Goal: Task Accomplishment & Management: Manage account settings

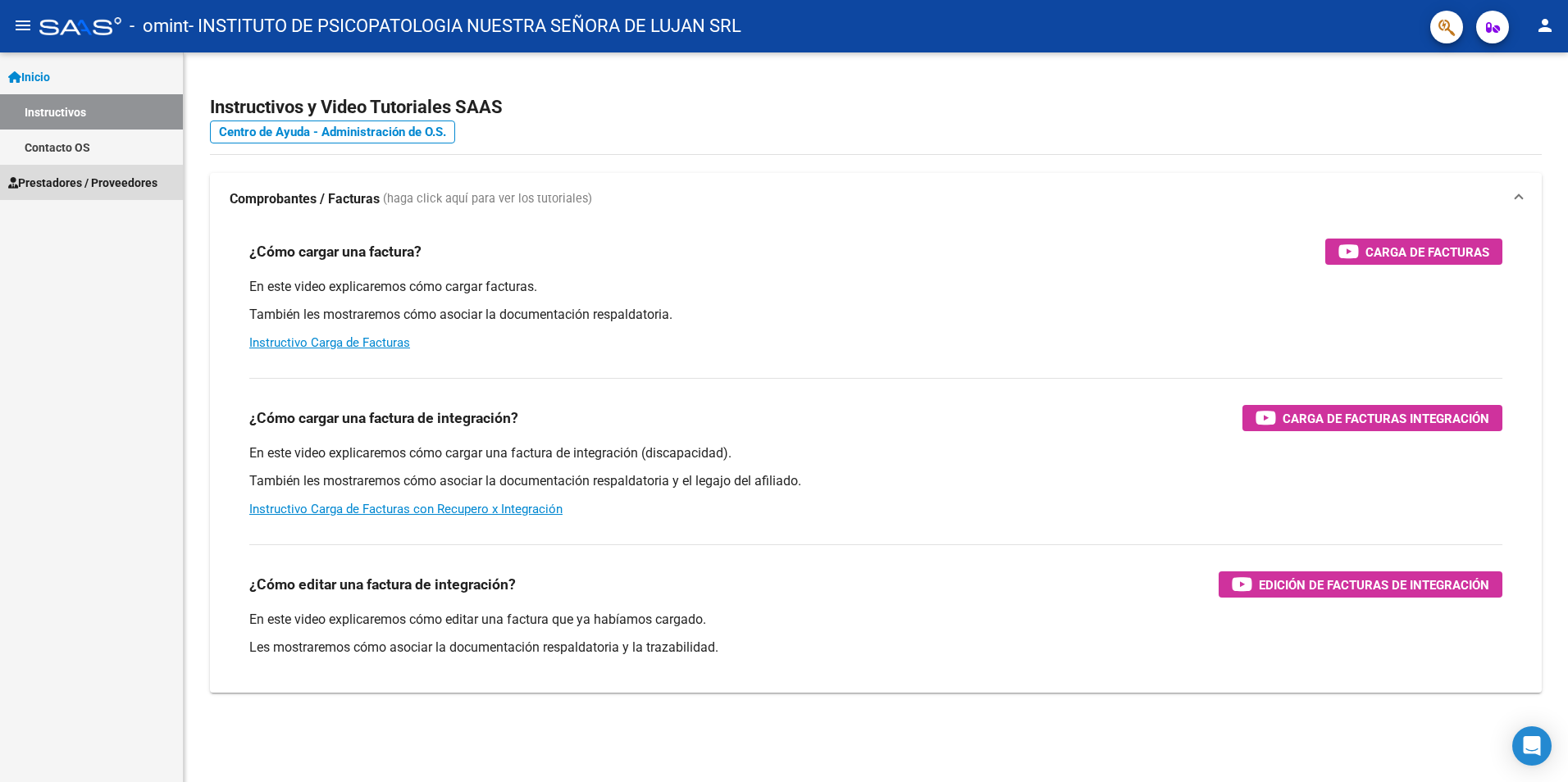
click at [110, 177] on span "Prestadores / Proveedores" at bounding box center [83, 182] width 149 height 18
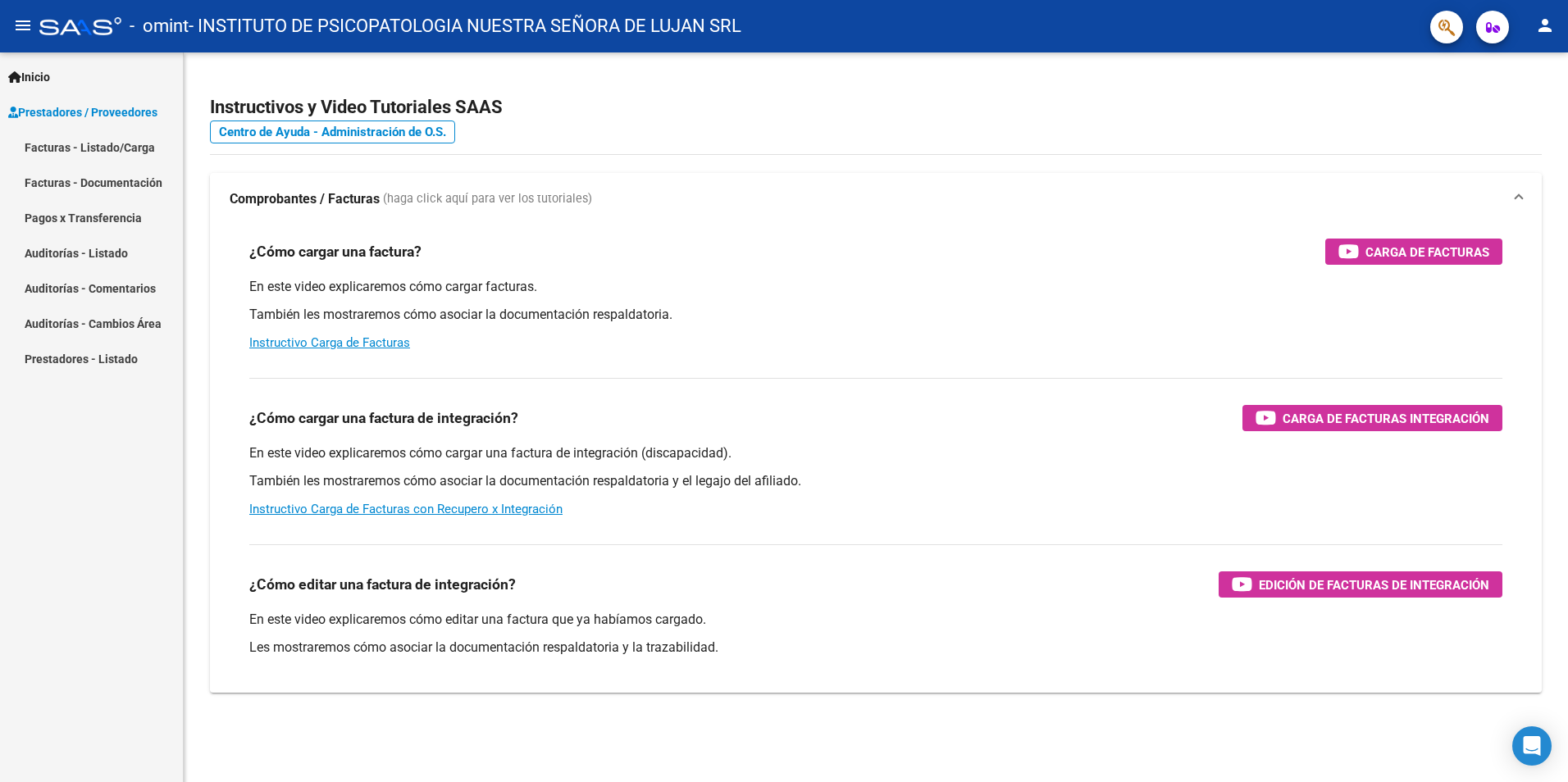
click at [130, 149] on link "Facturas - Listado/Carga" at bounding box center [92, 146] width 183 height 35
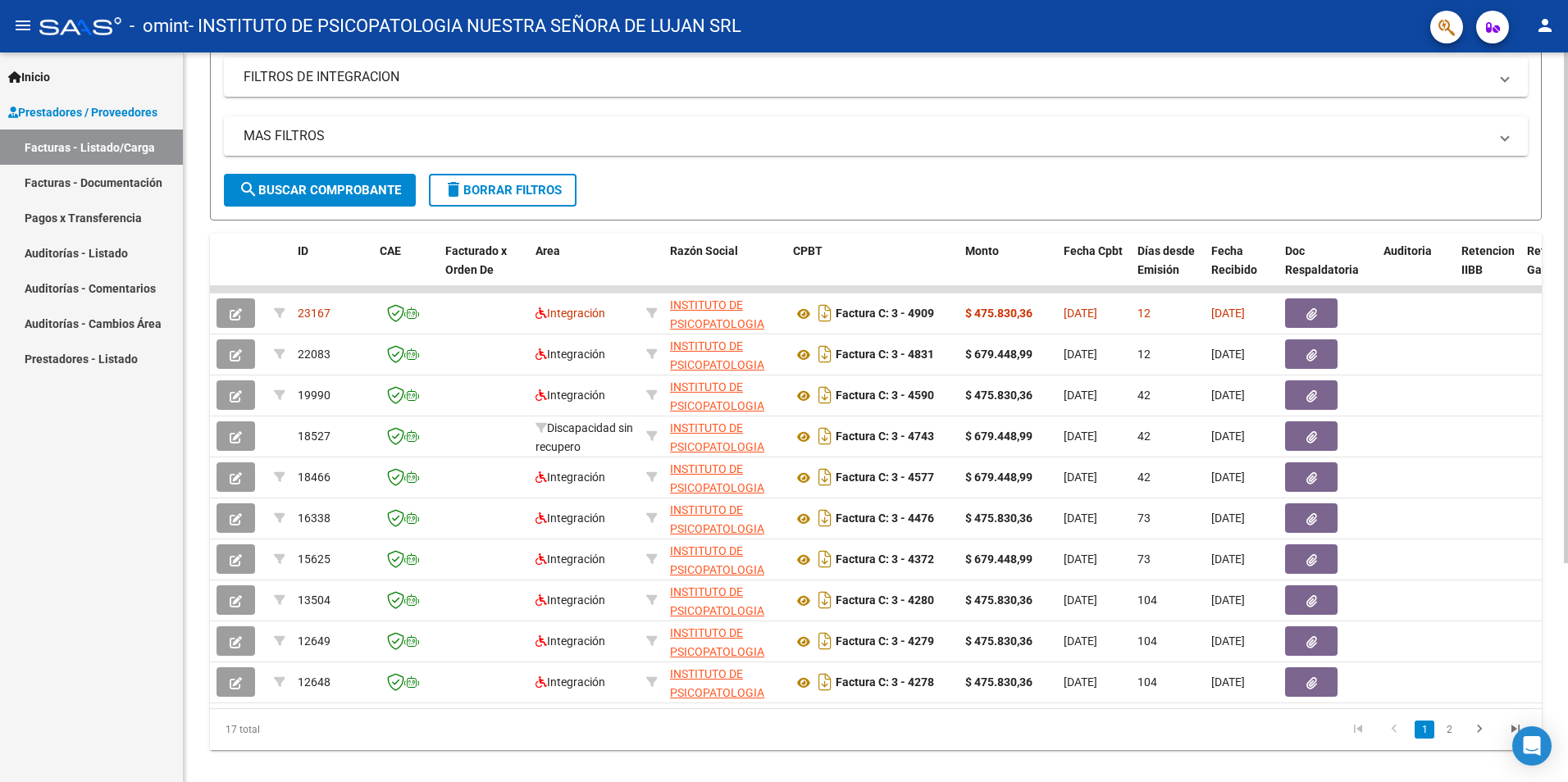
scroll to position [313, 0]
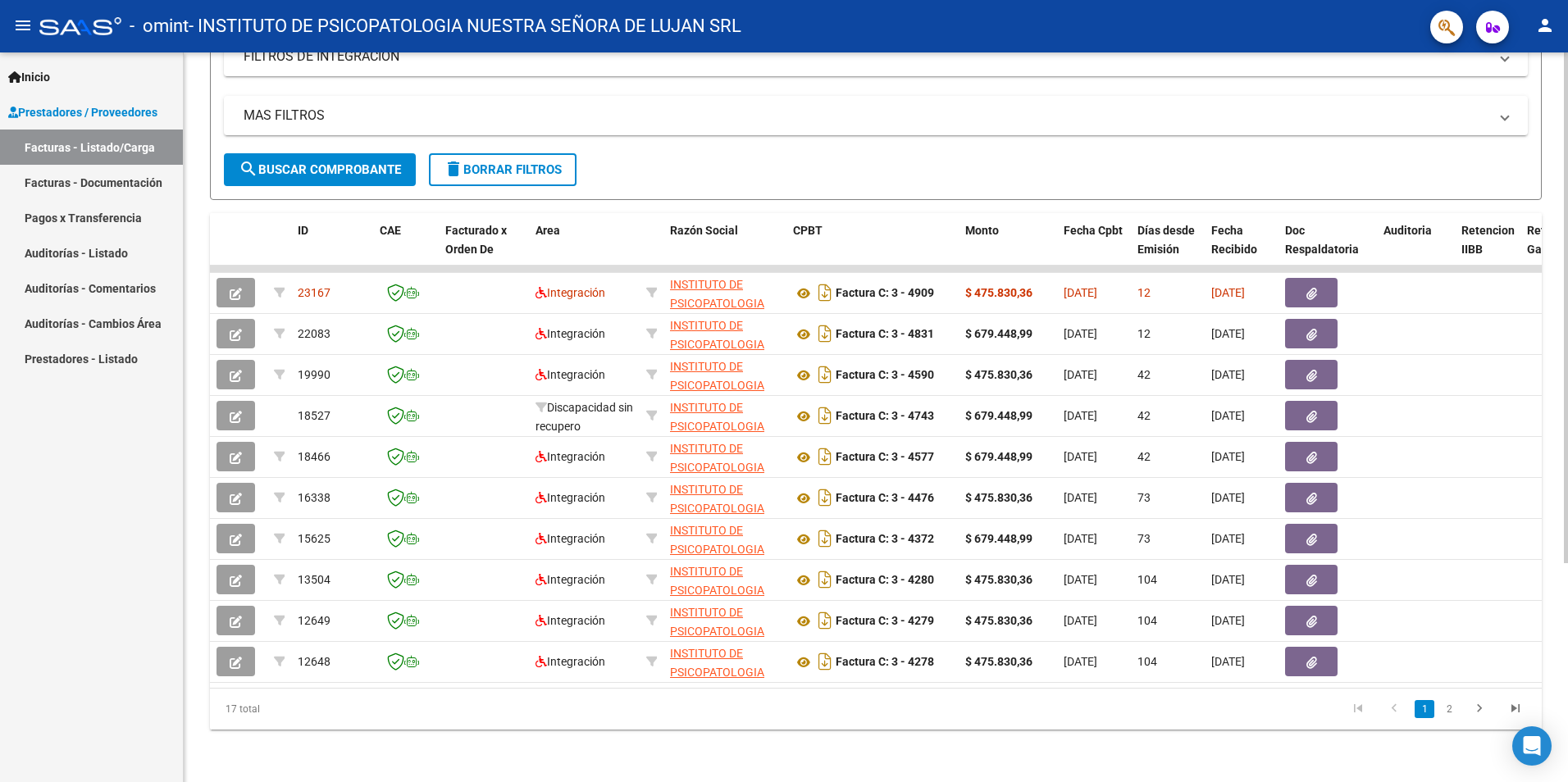
click at [1567, 483] on html "menu - omint - INSTITUTO DE PSICOPATOLOGIA NUESTRA [PERSON_NAME] SRL person Ini…" at bounding box center [784, 391] width 1568 height 782
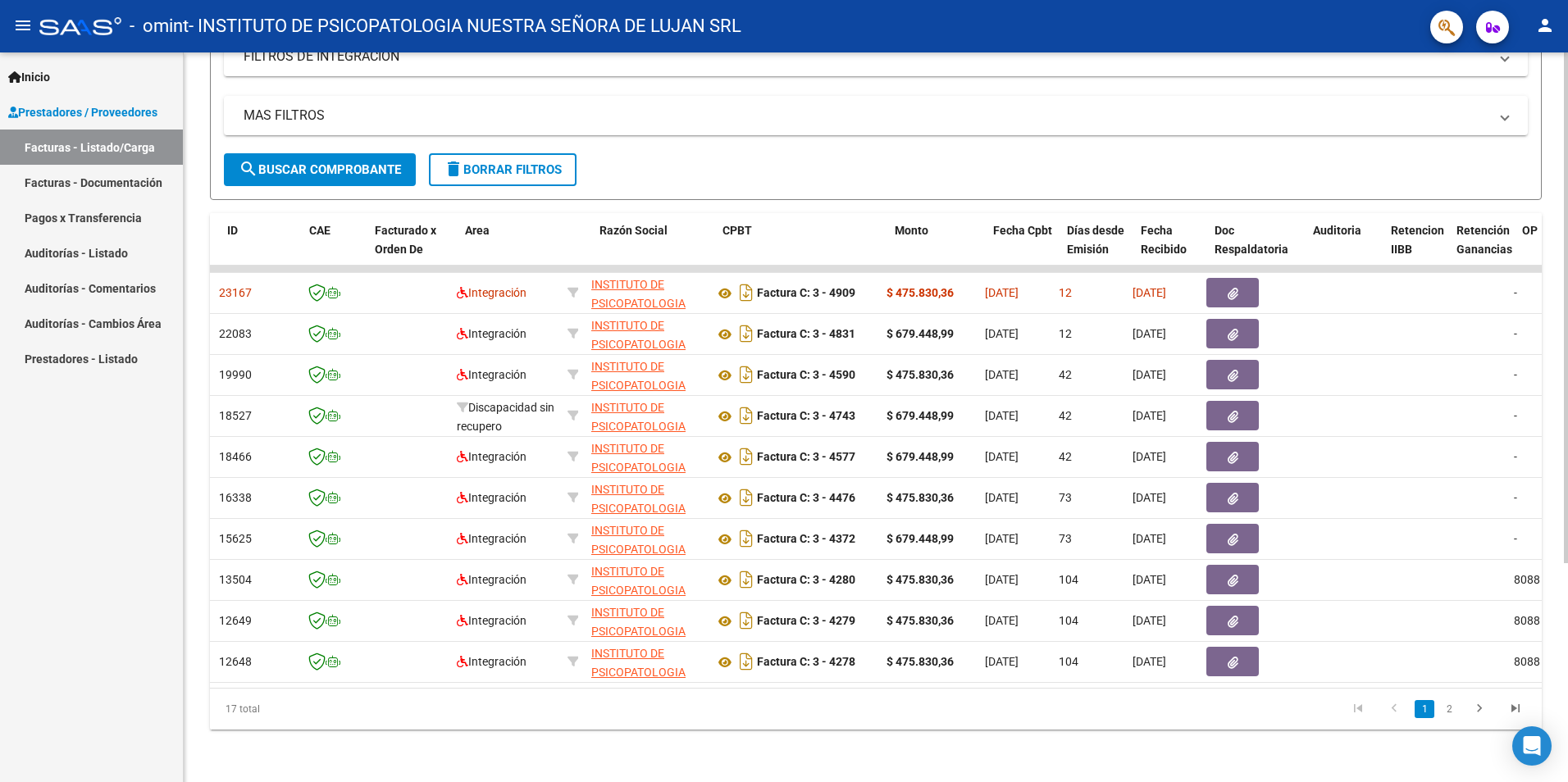
scroll to position [0, 70]
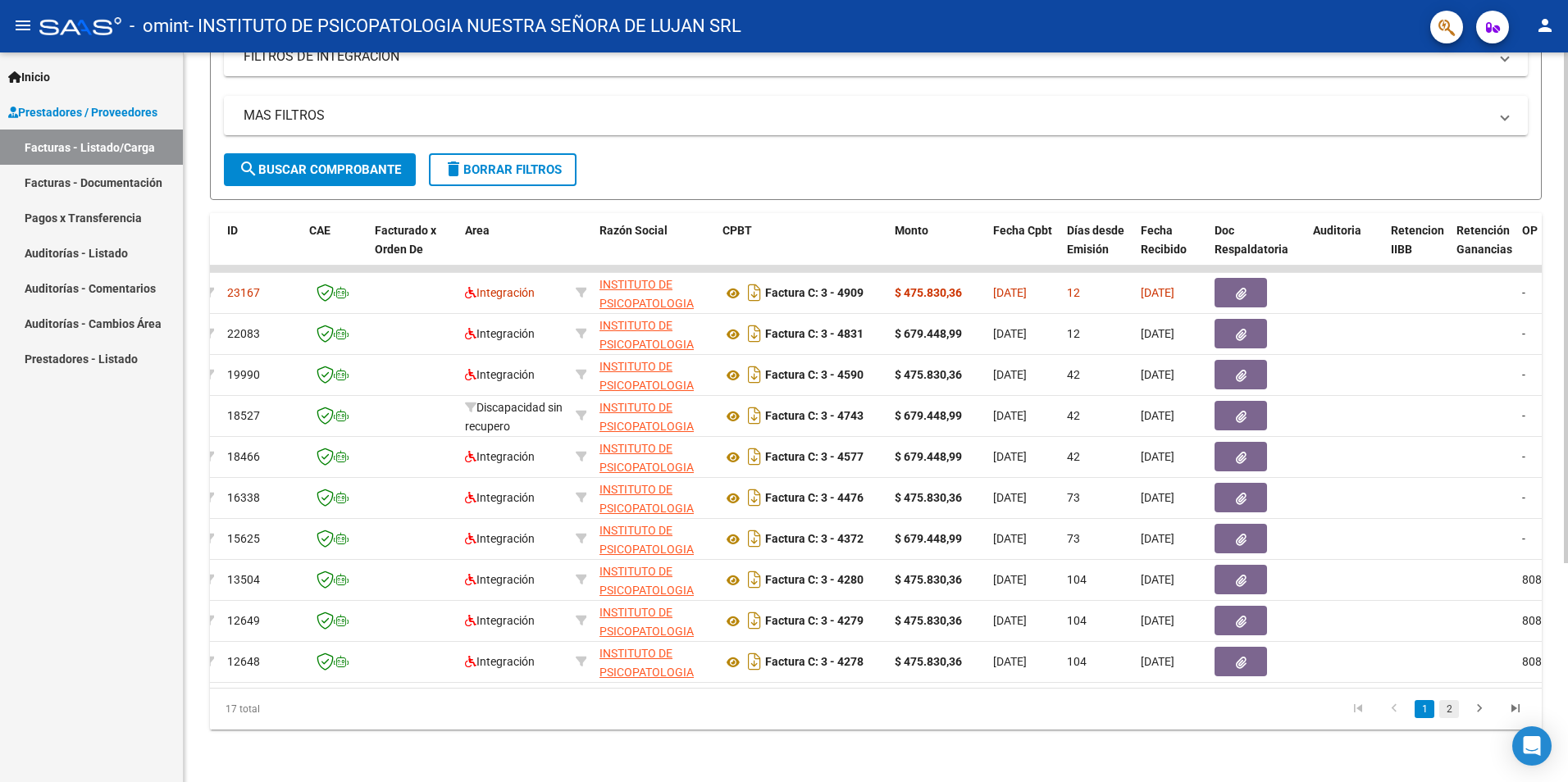
click at [1447, 710] on link "2" at bounding box center [1449, 708] width 20 height 18
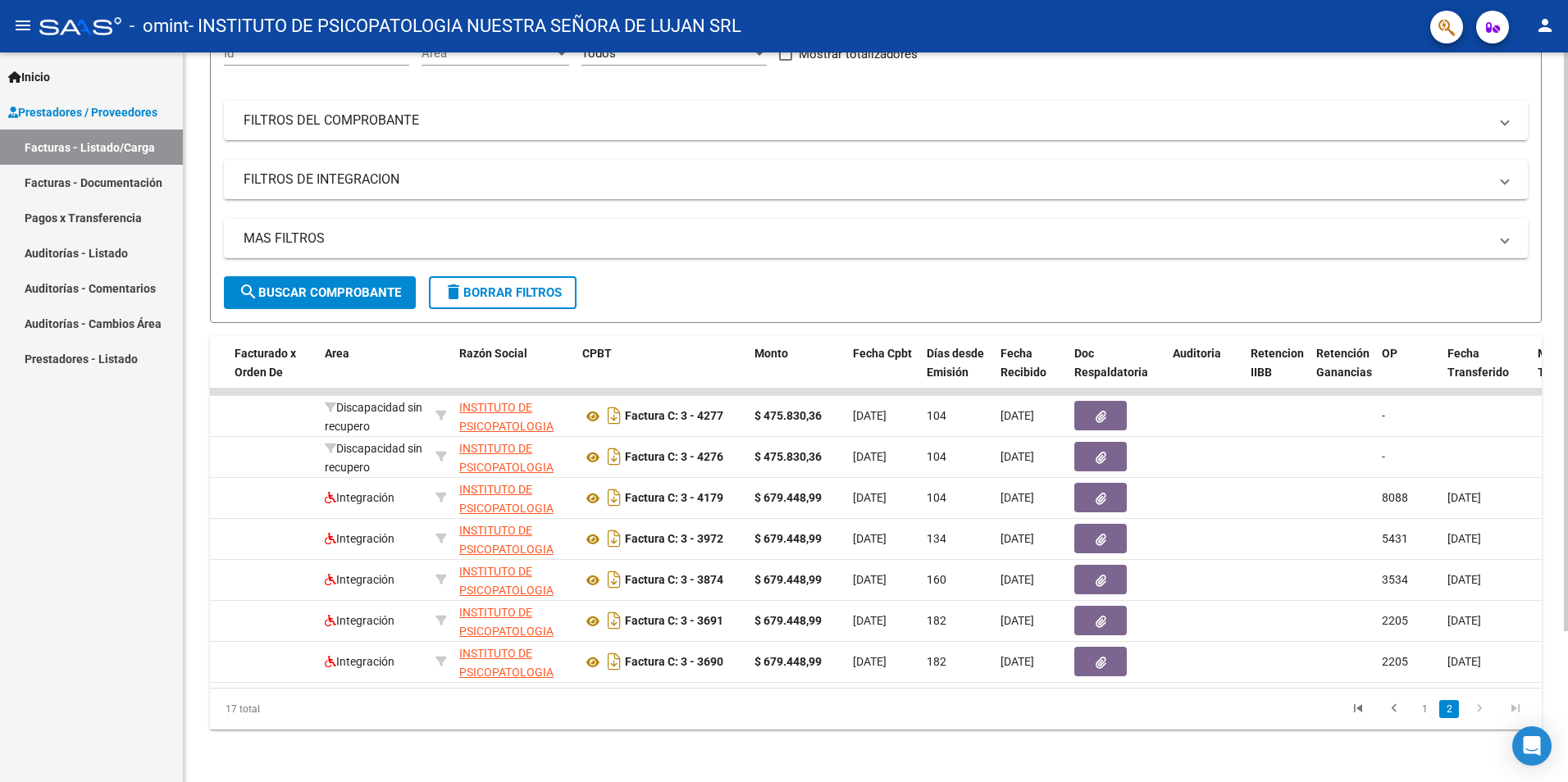
scroll to position [0, 365]
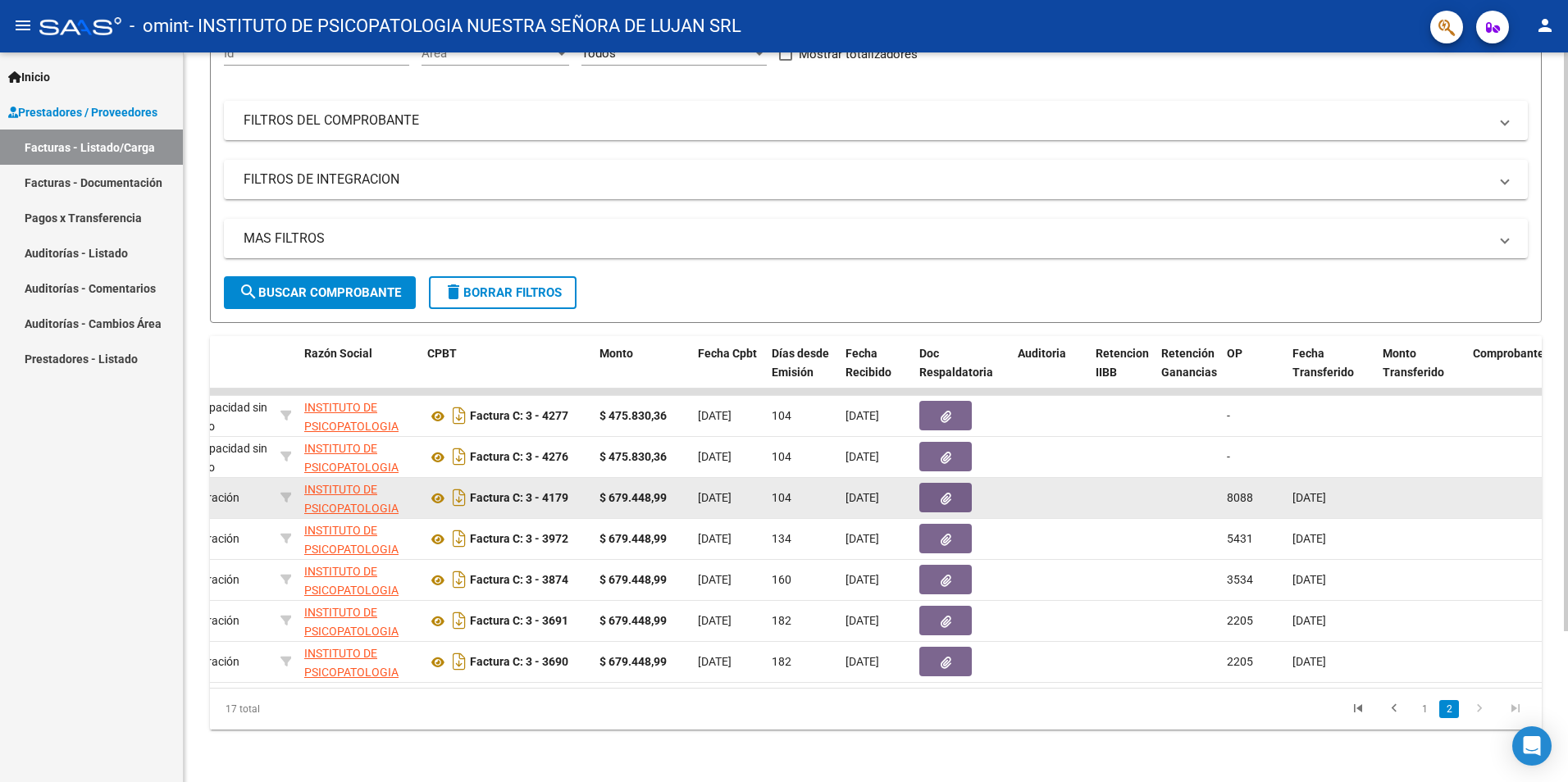
click at [946, 493] on icon "button" at bounding box center [946, 499] width 10 height 12
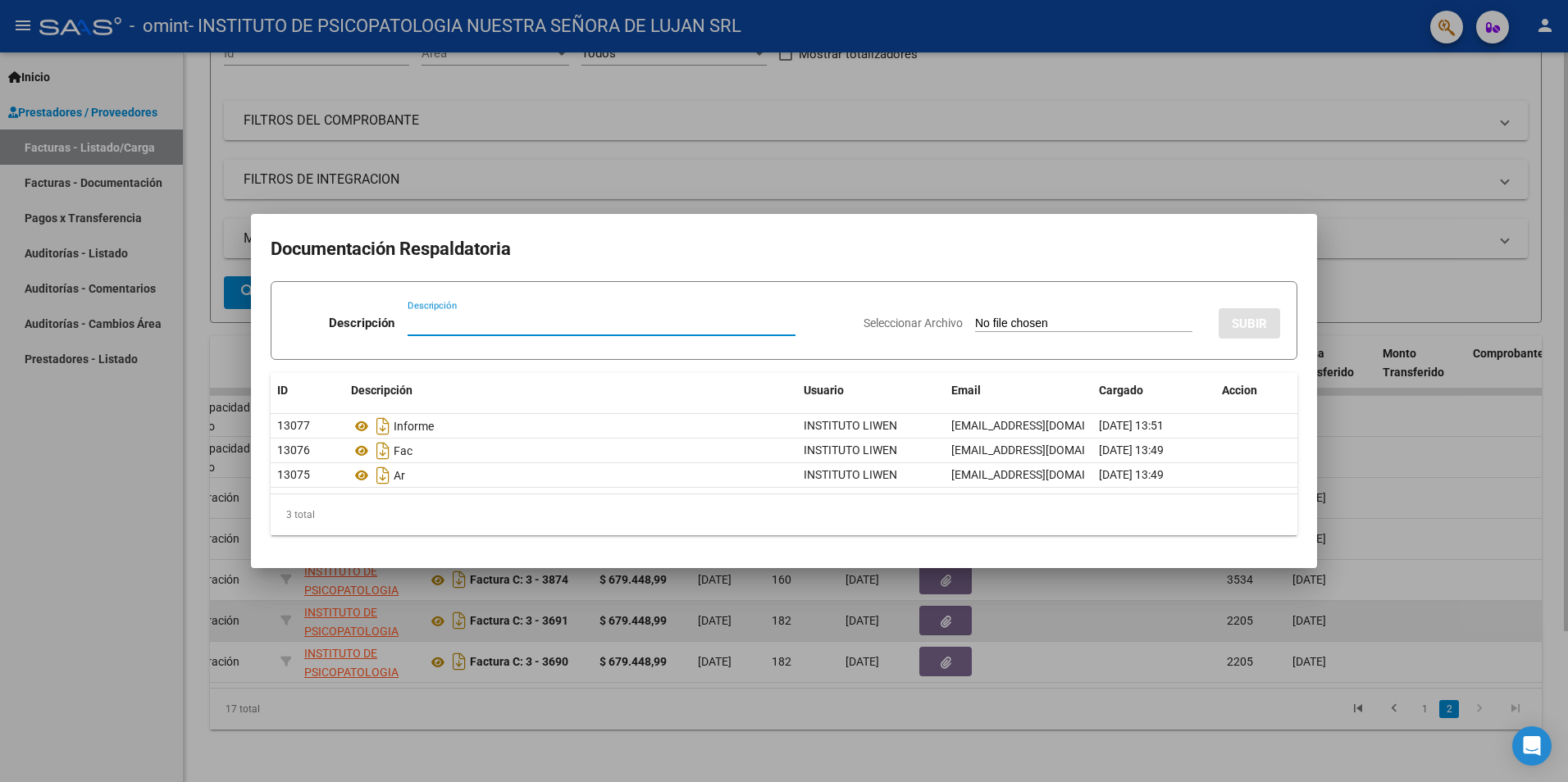
click at [1196, 590] on div at bounding box center [784, 391] width 1568 height 782
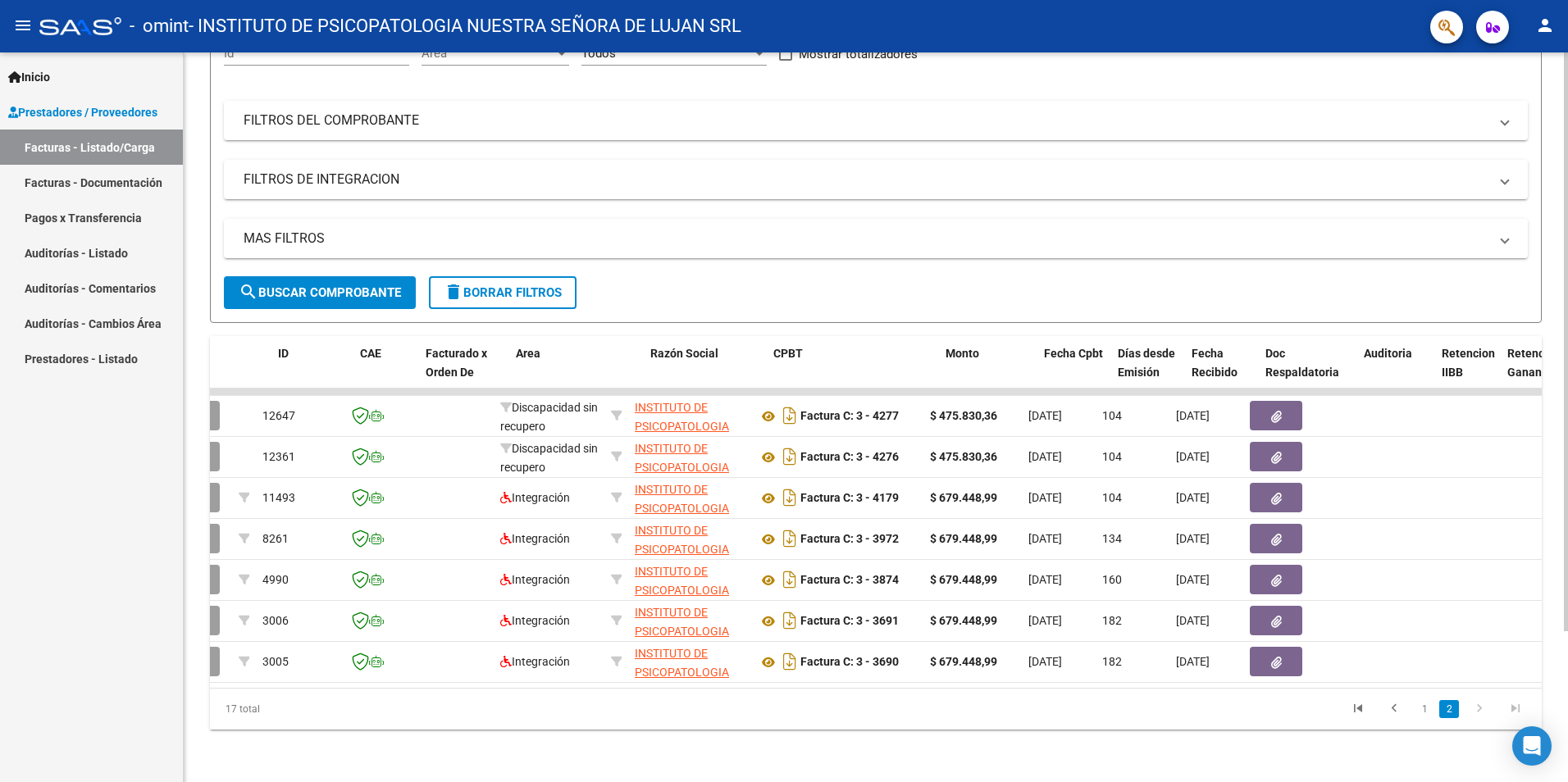
scroll to position [0, 0]
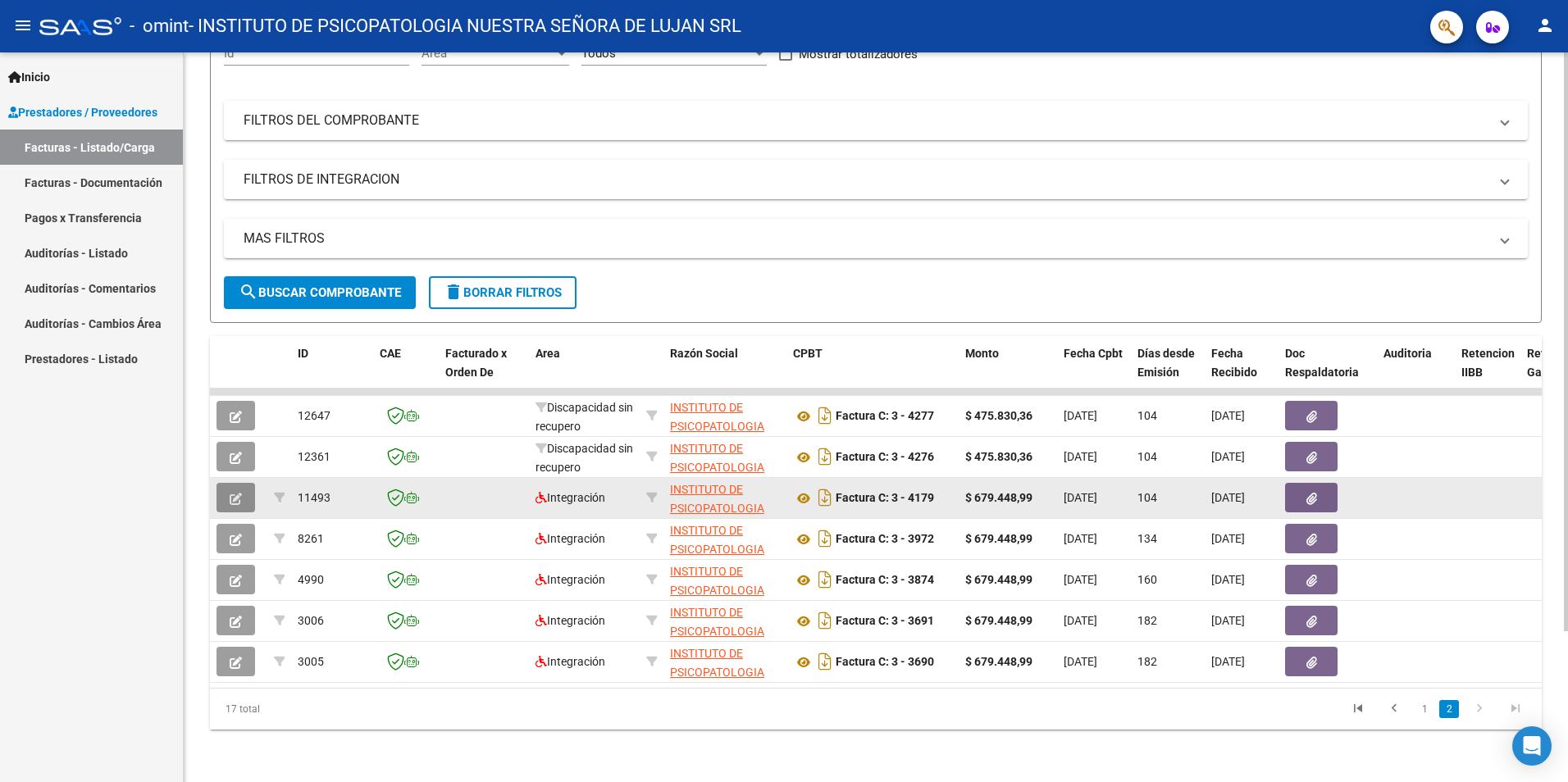
click at [237, 493] on icon "button" at bounding box center [235, 499] width 12 height 12
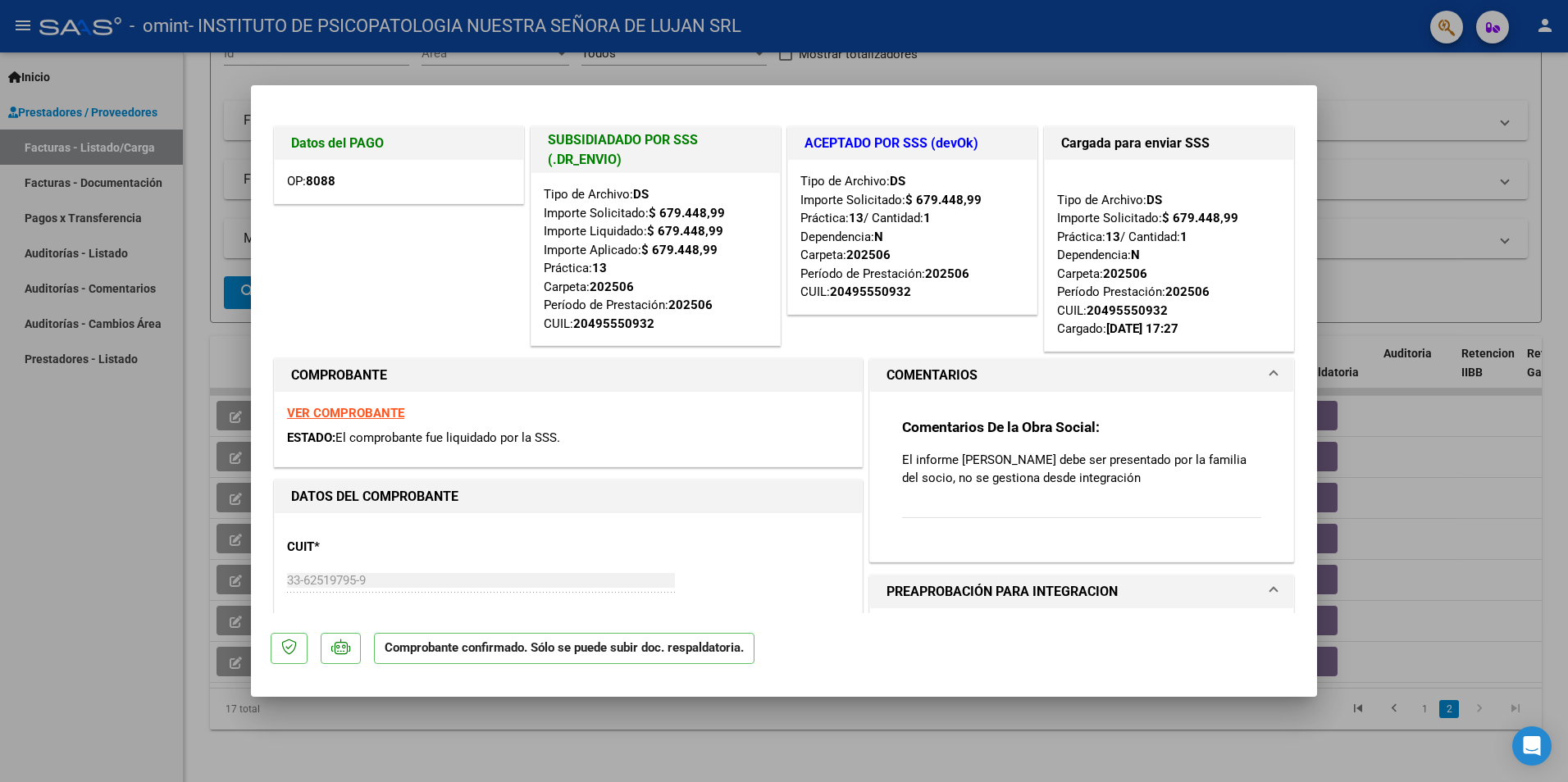
click at [1392, 245] on div at bounding box center [784, 391] width 1568 height 782
type input "$ 0,00"
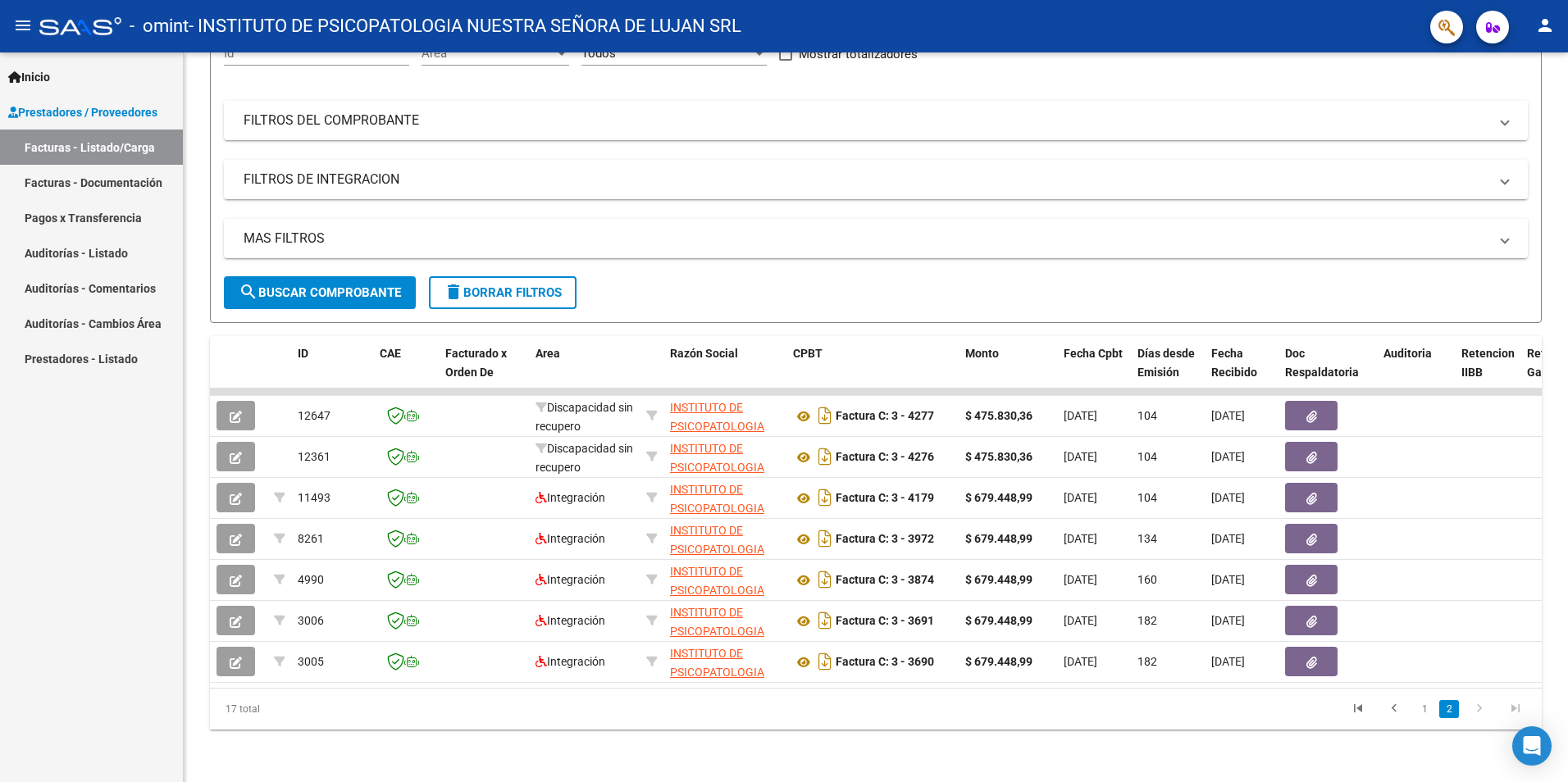
click at [1436, 700] on li "1" at bounding box center [1424, 709] width 25 height 28
click at [1430, 708] on link "1" at bounding box center [1424, 708] width 20 height 18
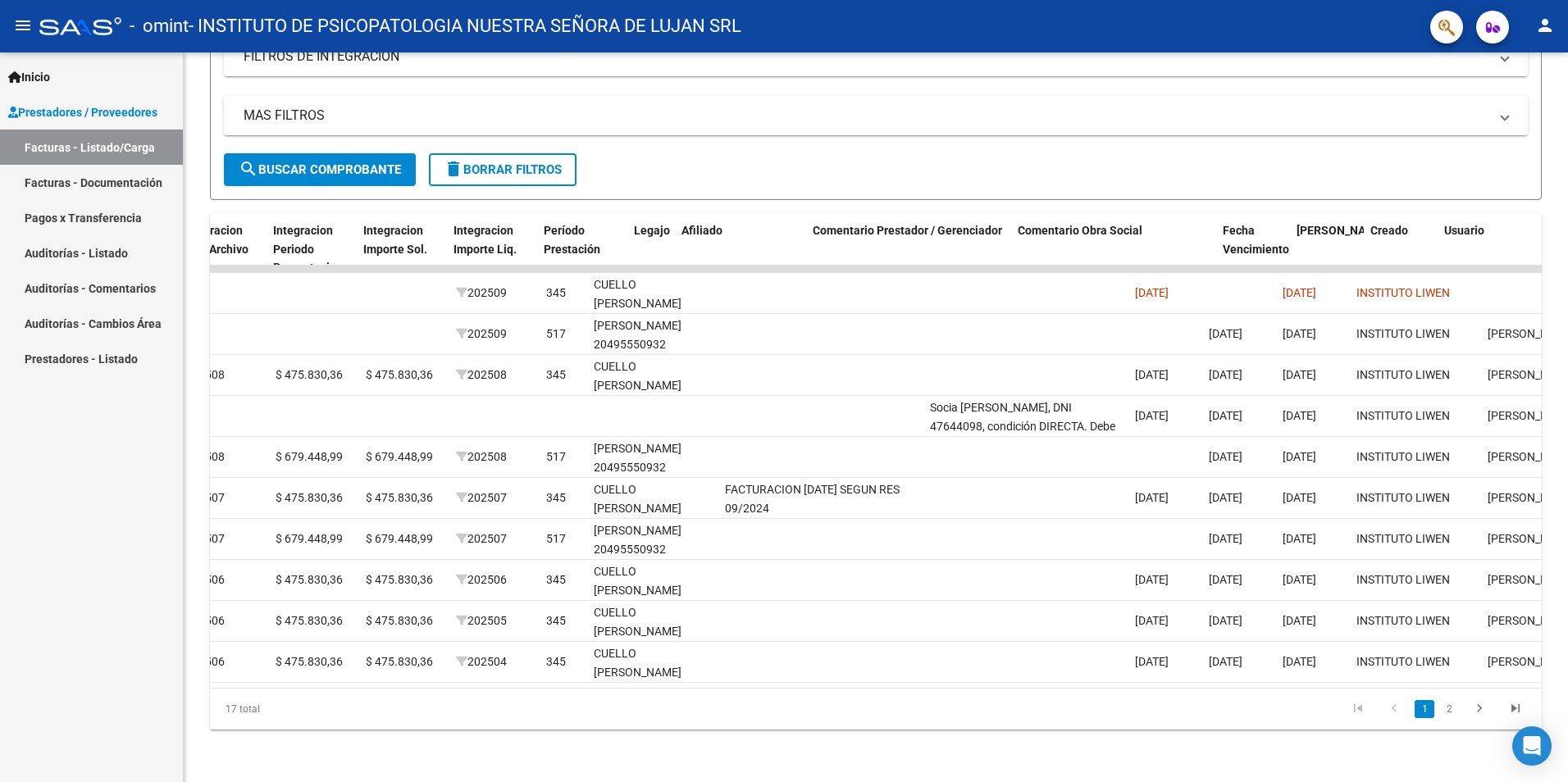
scroll to position [0, 24]
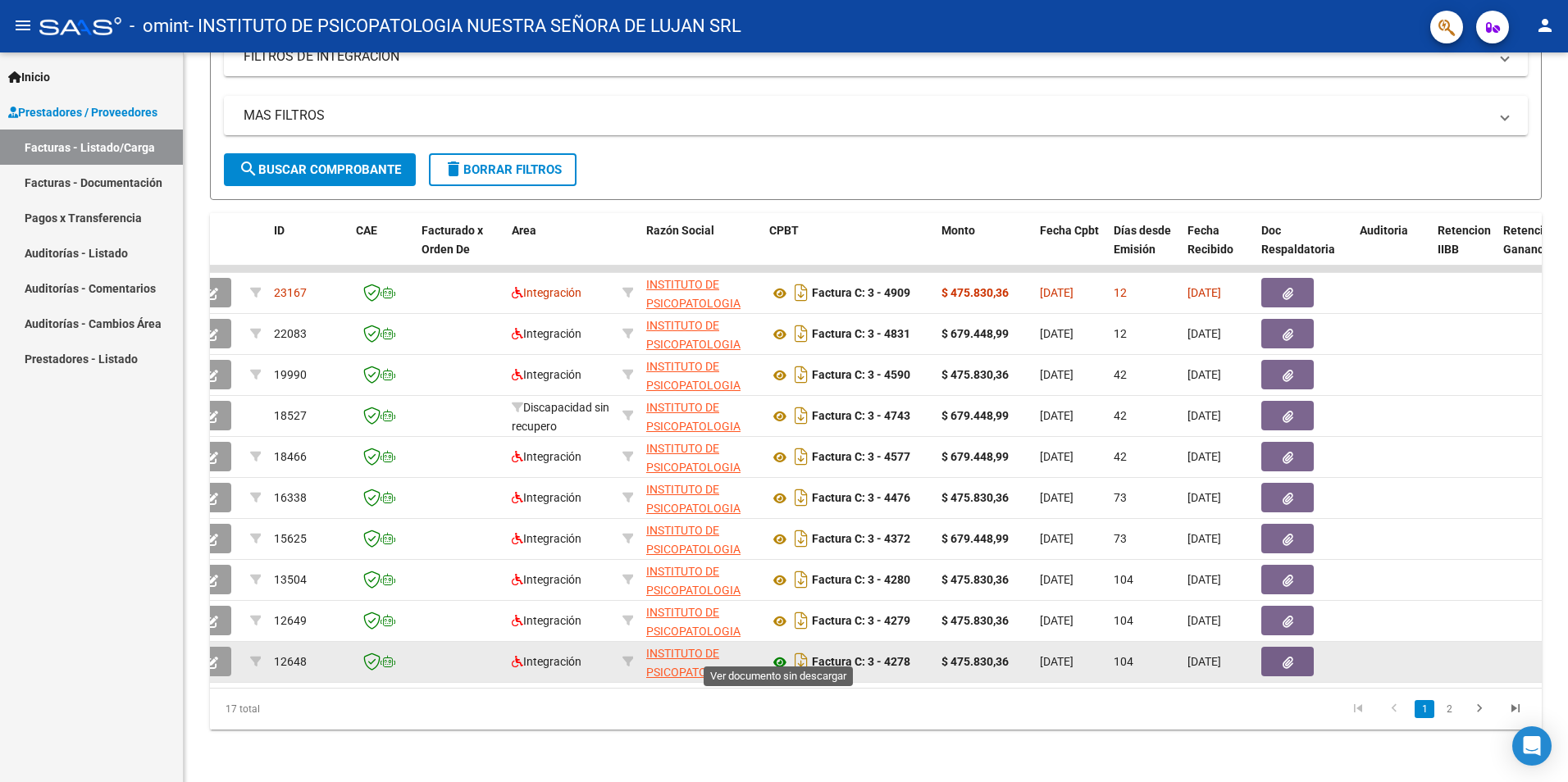
click at [778, 653] on icon at bounding box center [780, 662] width 21 height 20
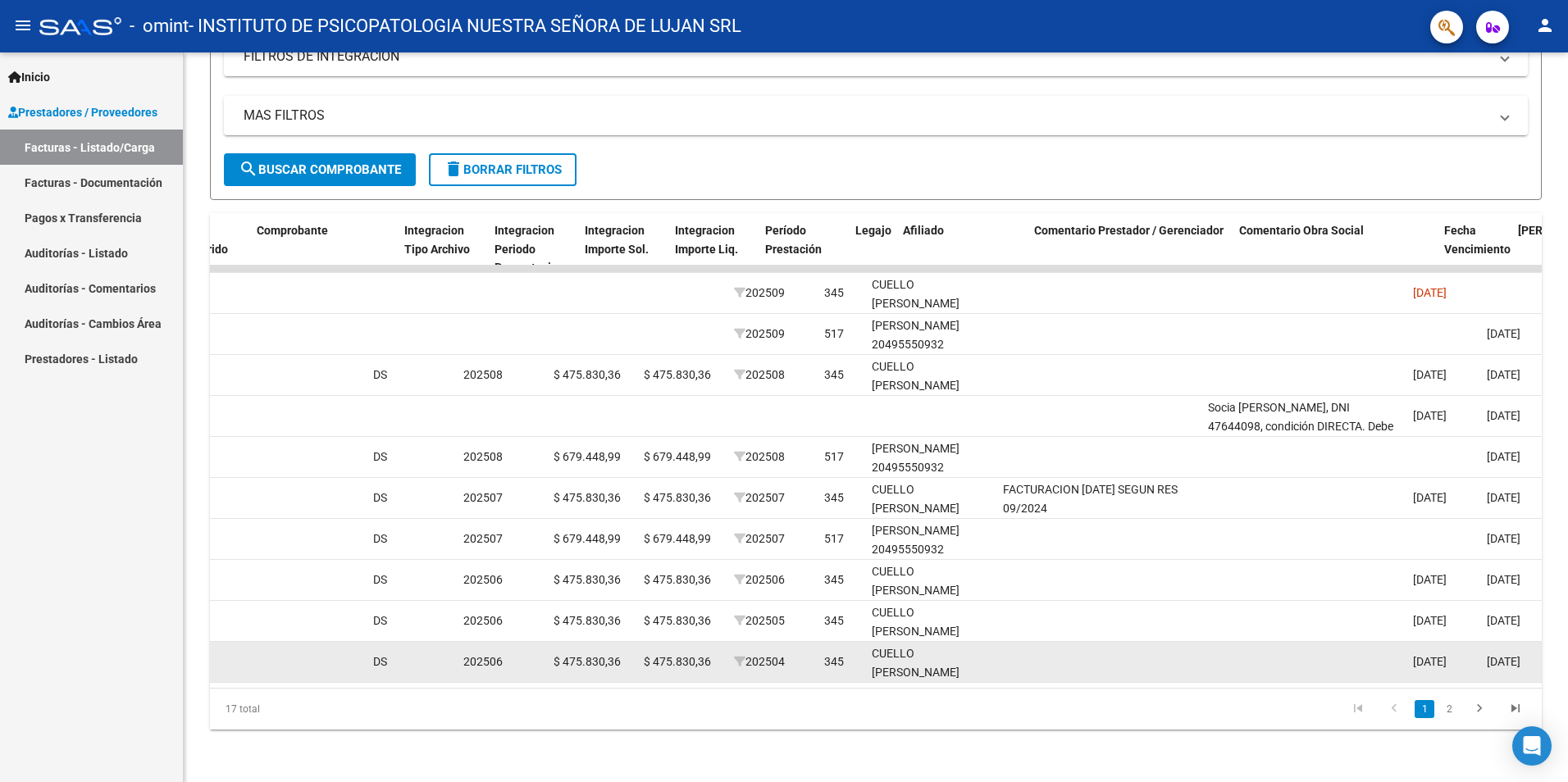
scroll to position [0, 1583]
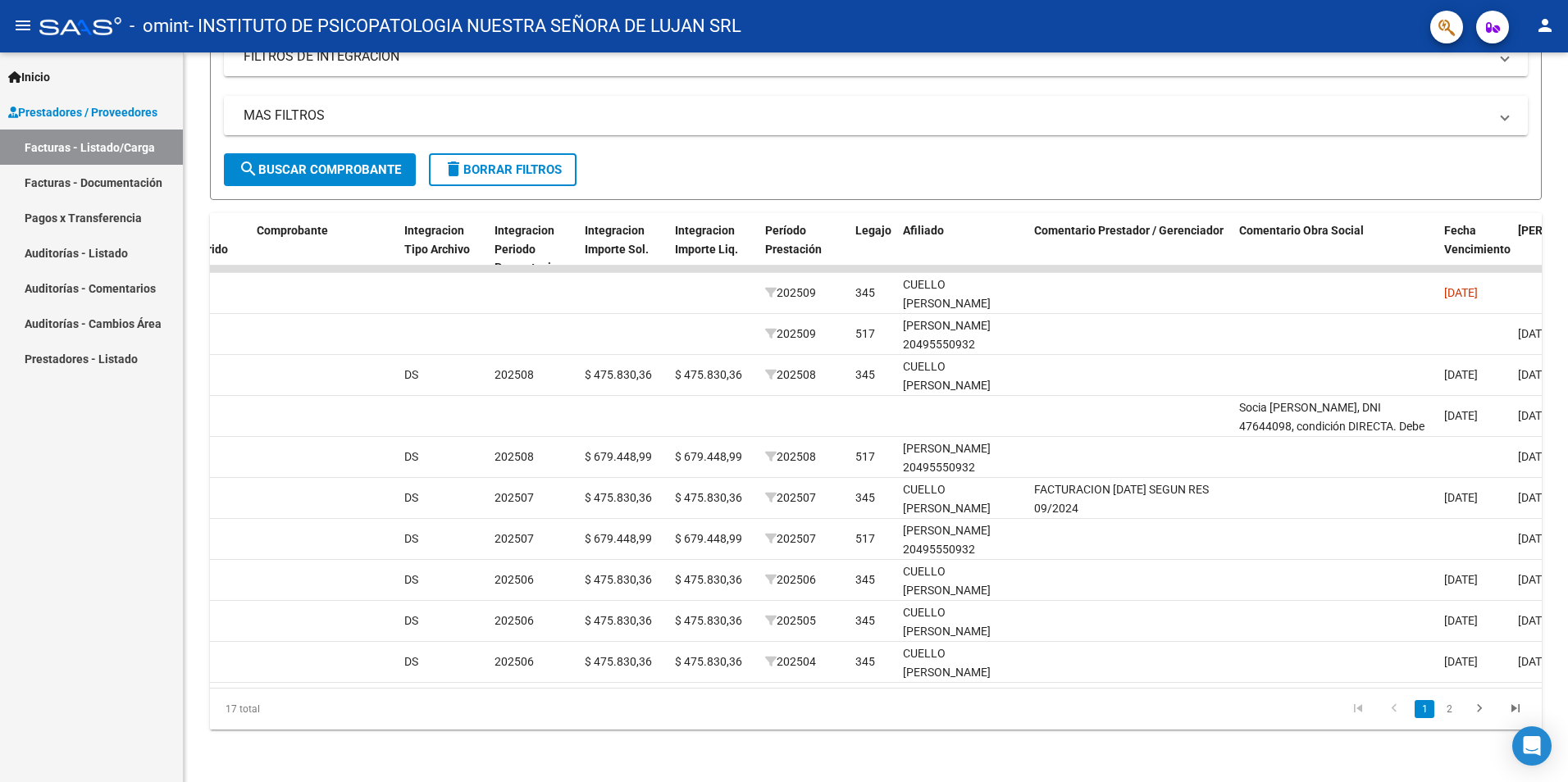
click at [109, 223] on link "Pagos x Transferencia" at bounding box center [92, 217] width 183 height 35
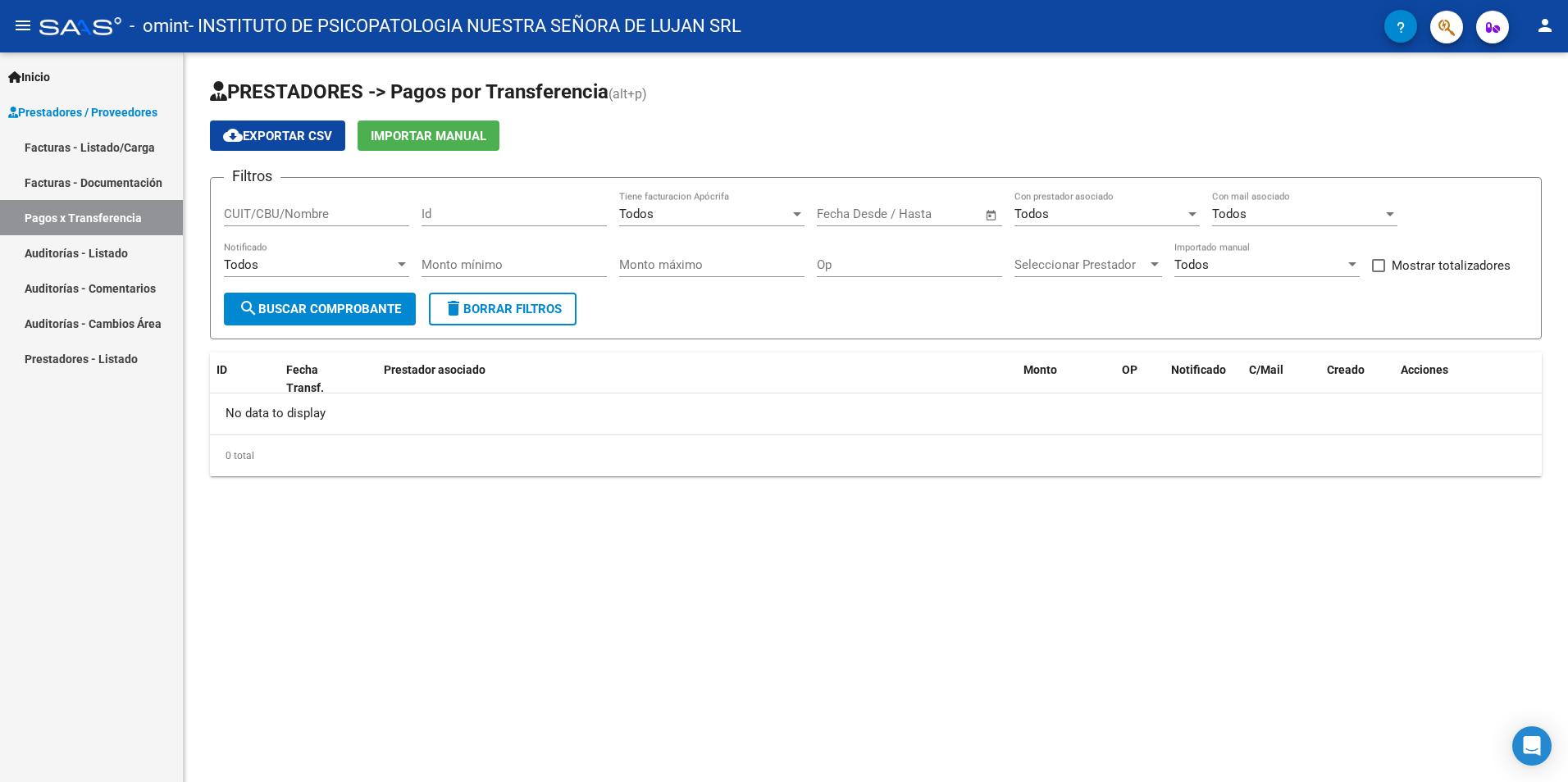
click at [400, 300] on button "search Buscar Comprobante" at bounding box center [320, 309] width 192 height 33
click at [690, 204] on div "Todos Tiene facturacion Apócrifa" at bounding box center [712, 208] width 186 height 35
click at [769, 155] on div at bounding box center [784, 391] width 1568 height 782
click at [899, 230] on div "Fecha inicio – Fecha fin Fecha Desde / Hasta" at bounding box center [910, 216] width 186 height 50
click at [900, 215] on input "text" at bounding box center [937, 214] width 80 height 15
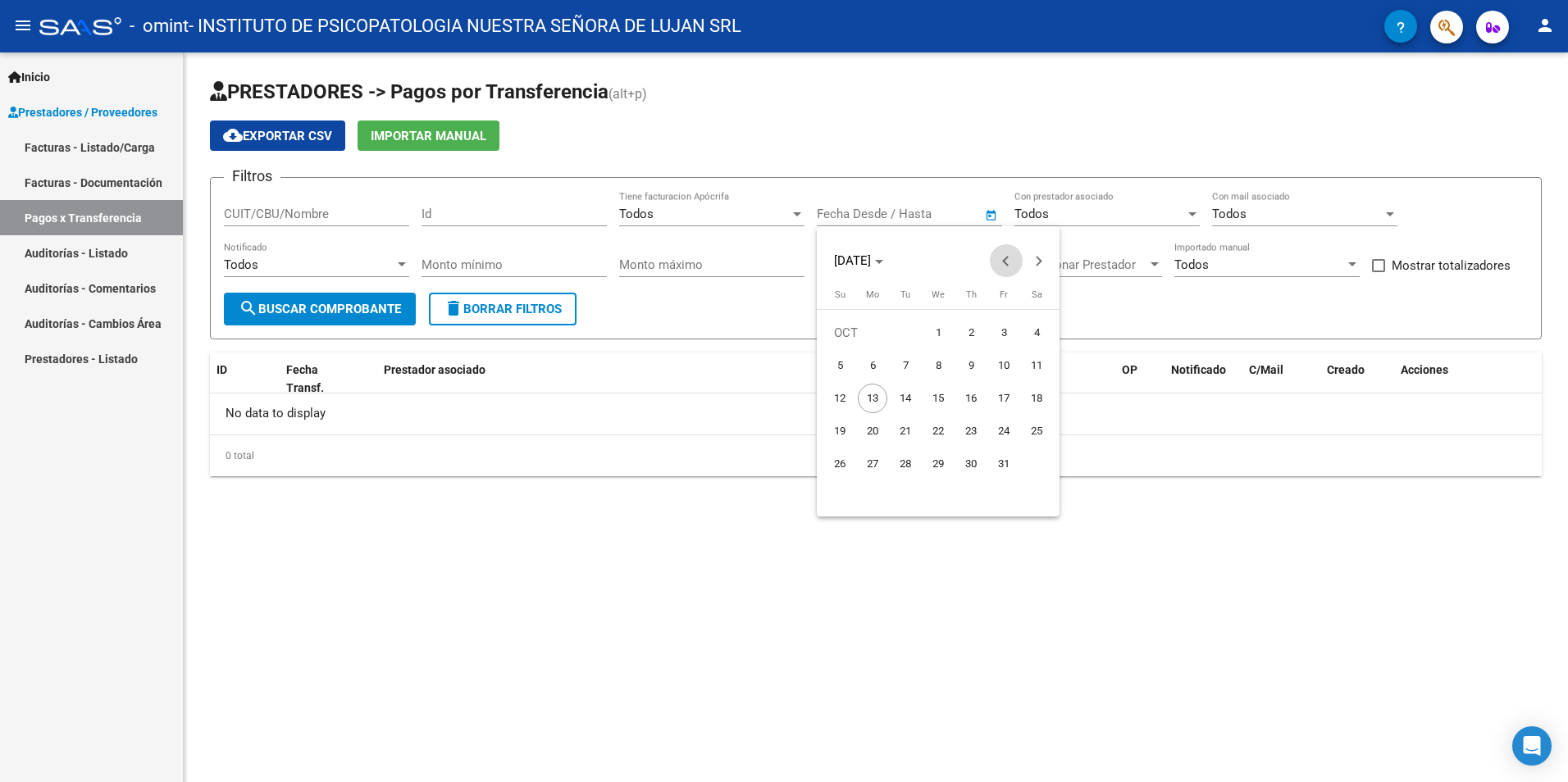
click at [1007, 266] on button "Previous month" at bounding box center [1007, 261] width 33 height 33
click at [971, 436] on span "21" at bounding box center [971, 431] width 30 height 30
type input "[DATE]"
click at [1190, 213] on div at bounding box center [784, 391] width 1568 height 782
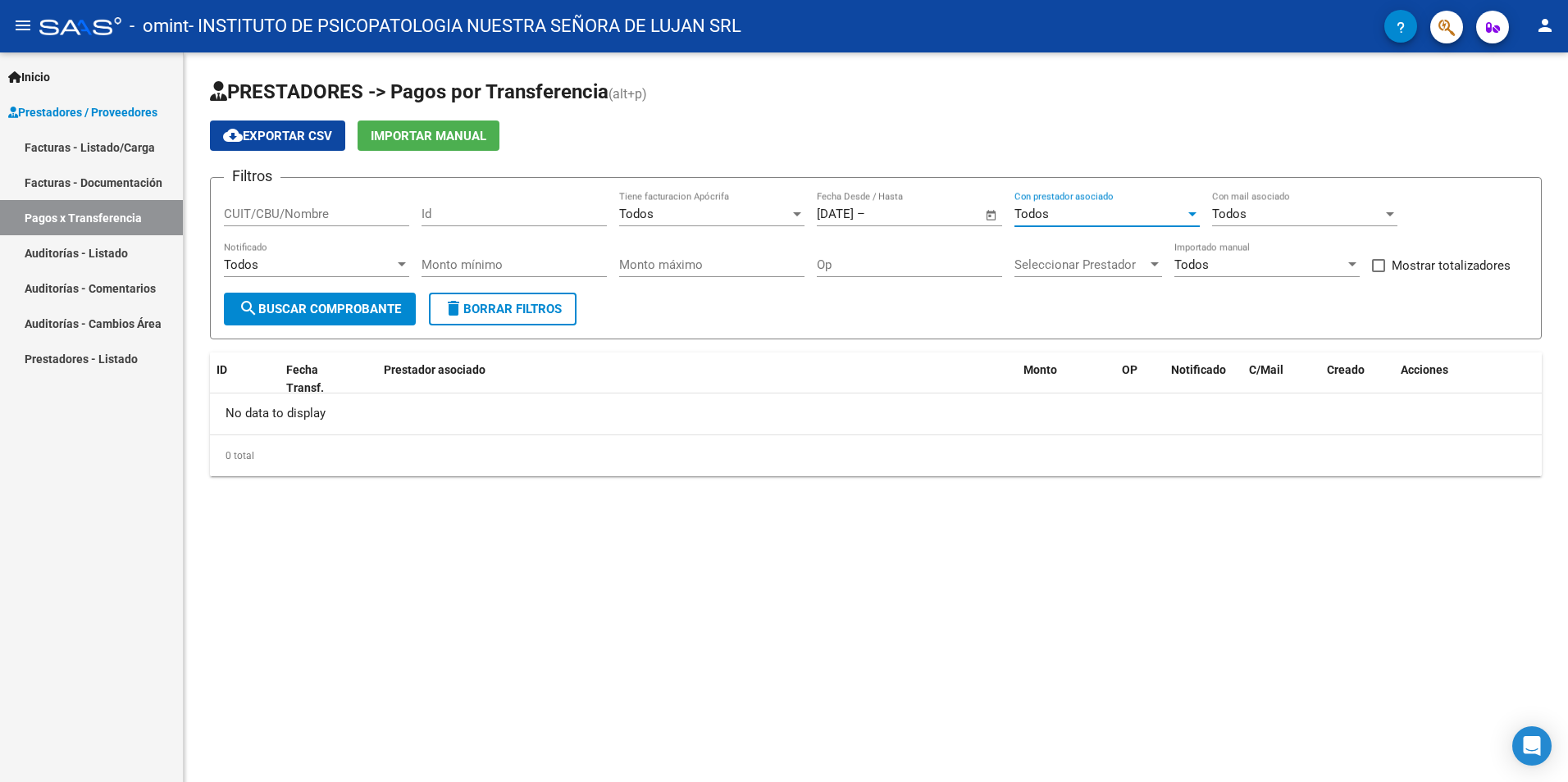
click at [1193, 215] on div at bounding box center [1193, 214] width 9 height 4
drag, startPoint x: 1066, startPoint y: 163, endPoint x: 1211, endPoint y: 210, distance: 152.4
click at [1071, 165] on div at bounding box center [784, 391] width 1568 height 782
click at [1326, 216] on div "Todos" at bounding box center [1297, 214] width 170 height 15
click at [1276, 208] on span "Todos" at bounding box center [1304, 214] width 186 height 37
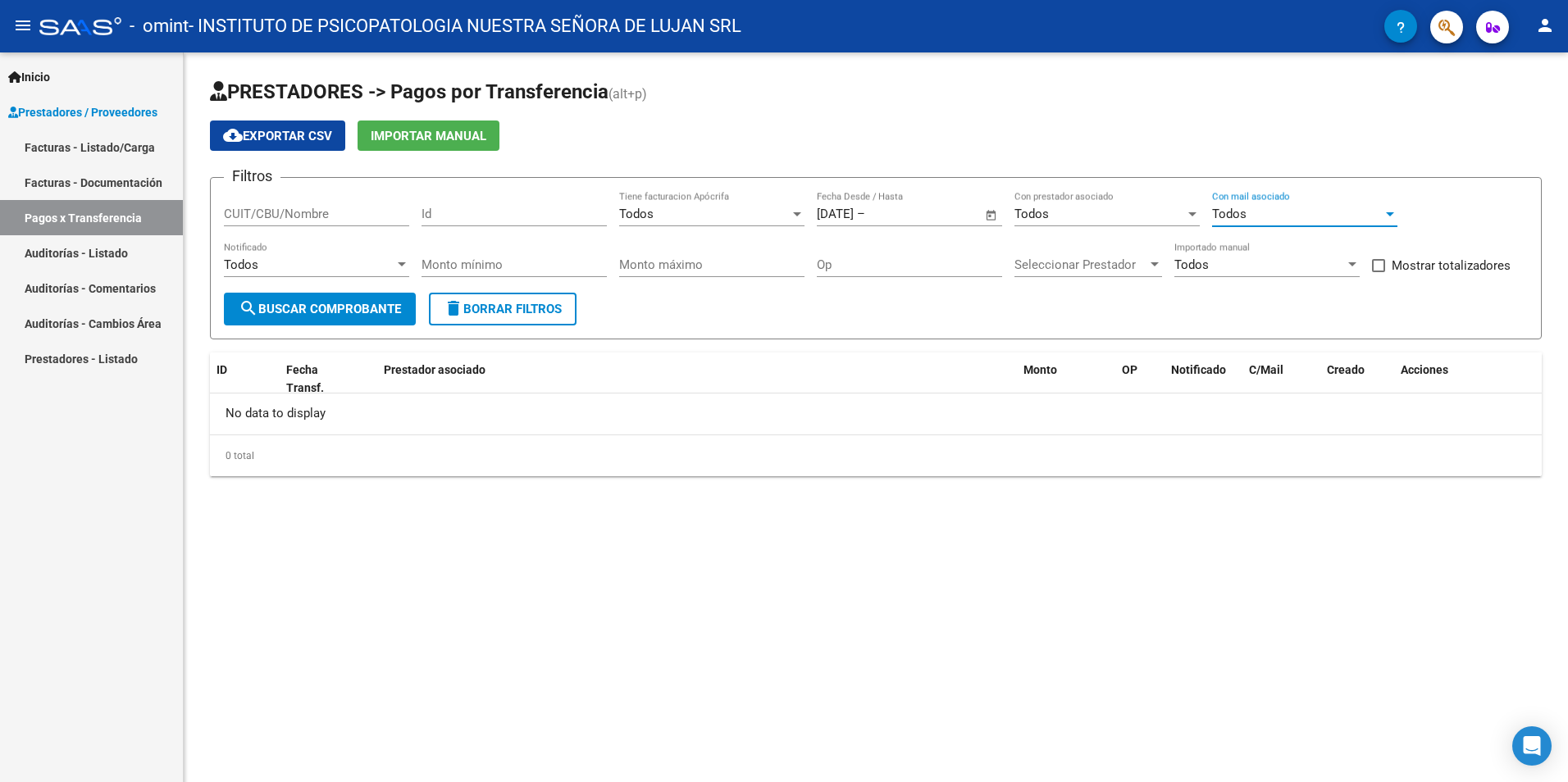
click at [377, 303] on span "search Buscar Comprobante" at bounding box center [320, 309] width 163 height 15
click at [100, 143] on link "Facturas - Listado/Carga" at bounding box center [92, 146] width 183 height 35
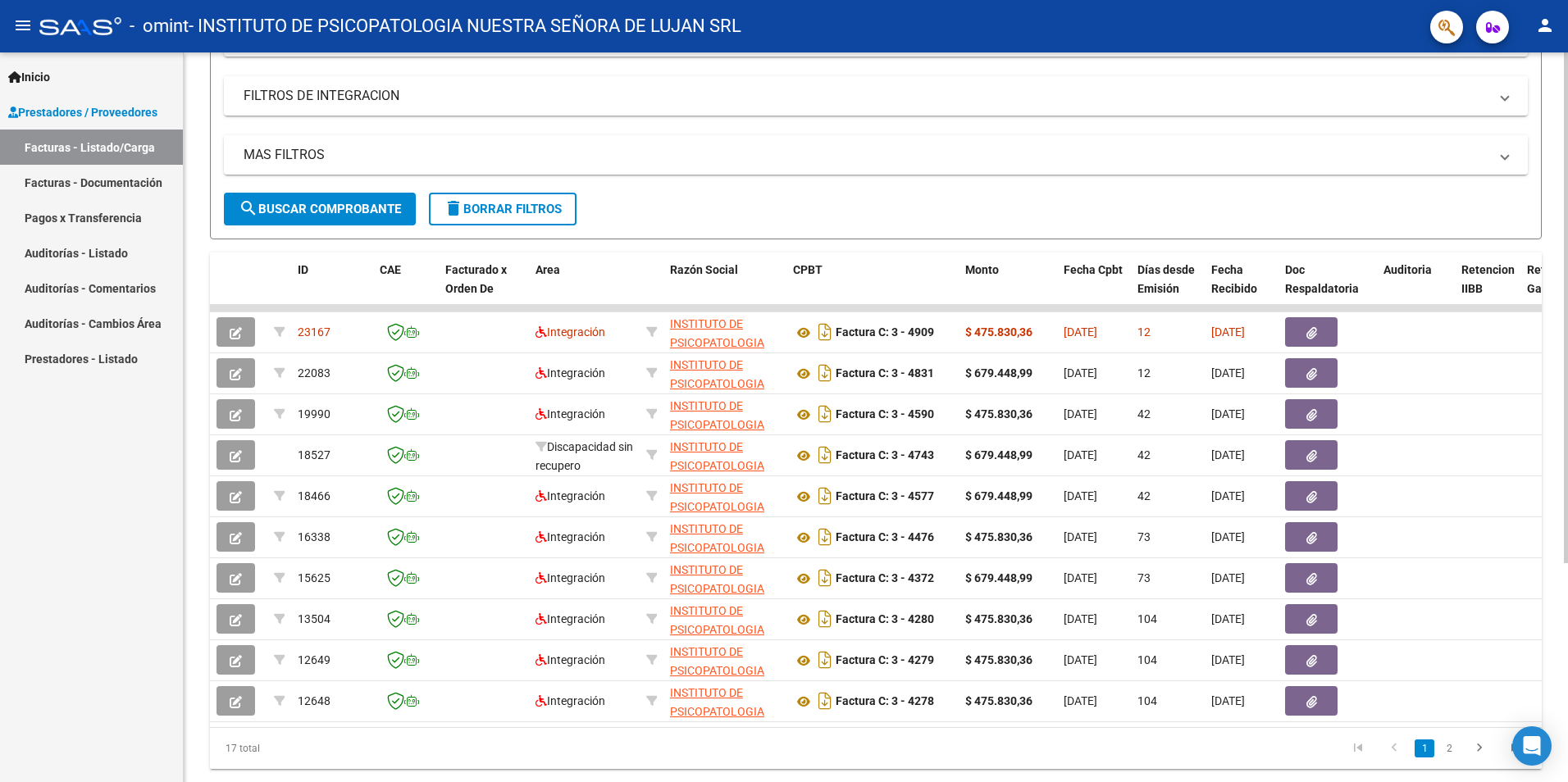
scroll to position [313, 0]
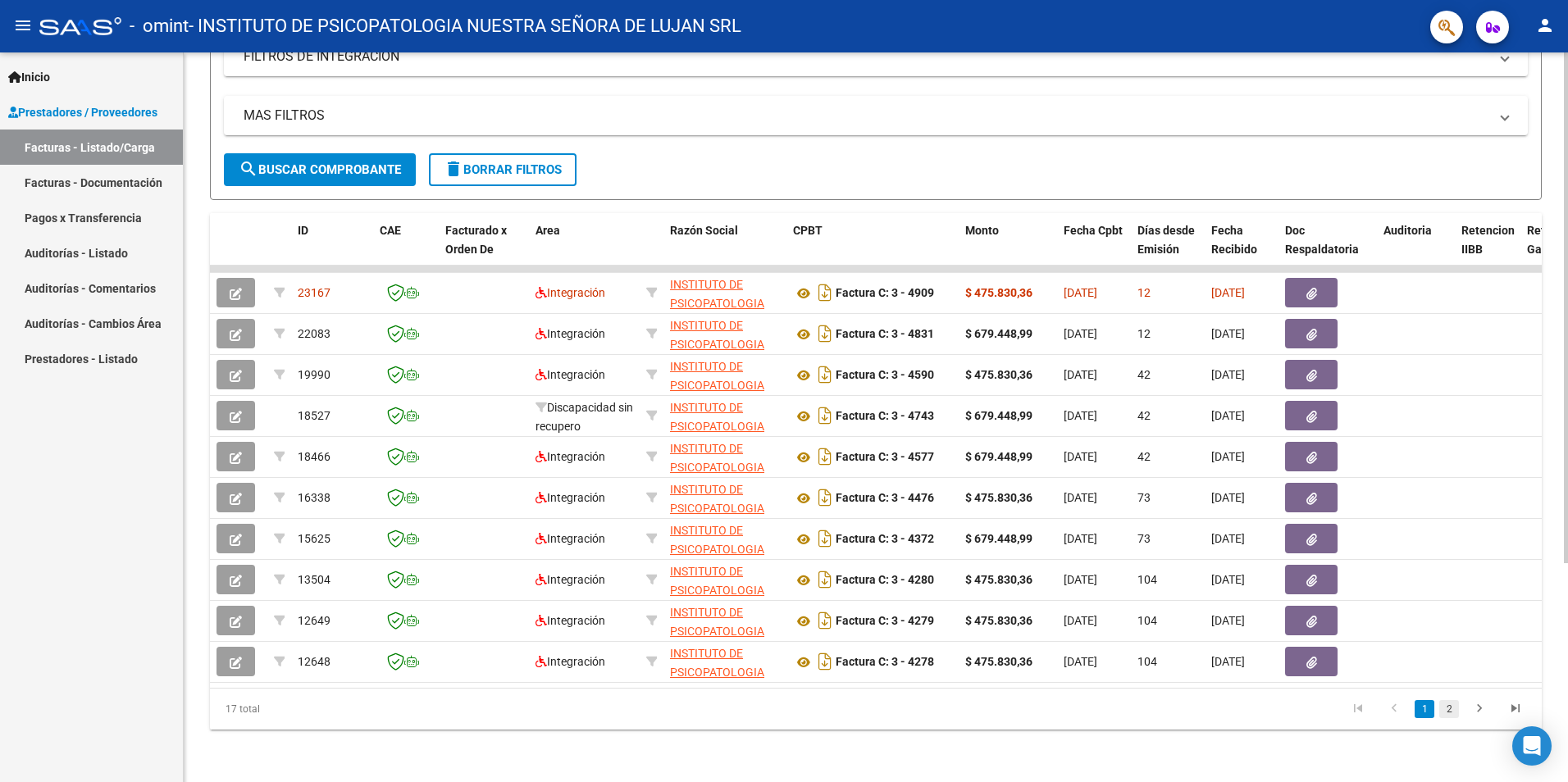
click at [1445, 710] on link "2" at bounding box center [1449, 708] width 20 height 18
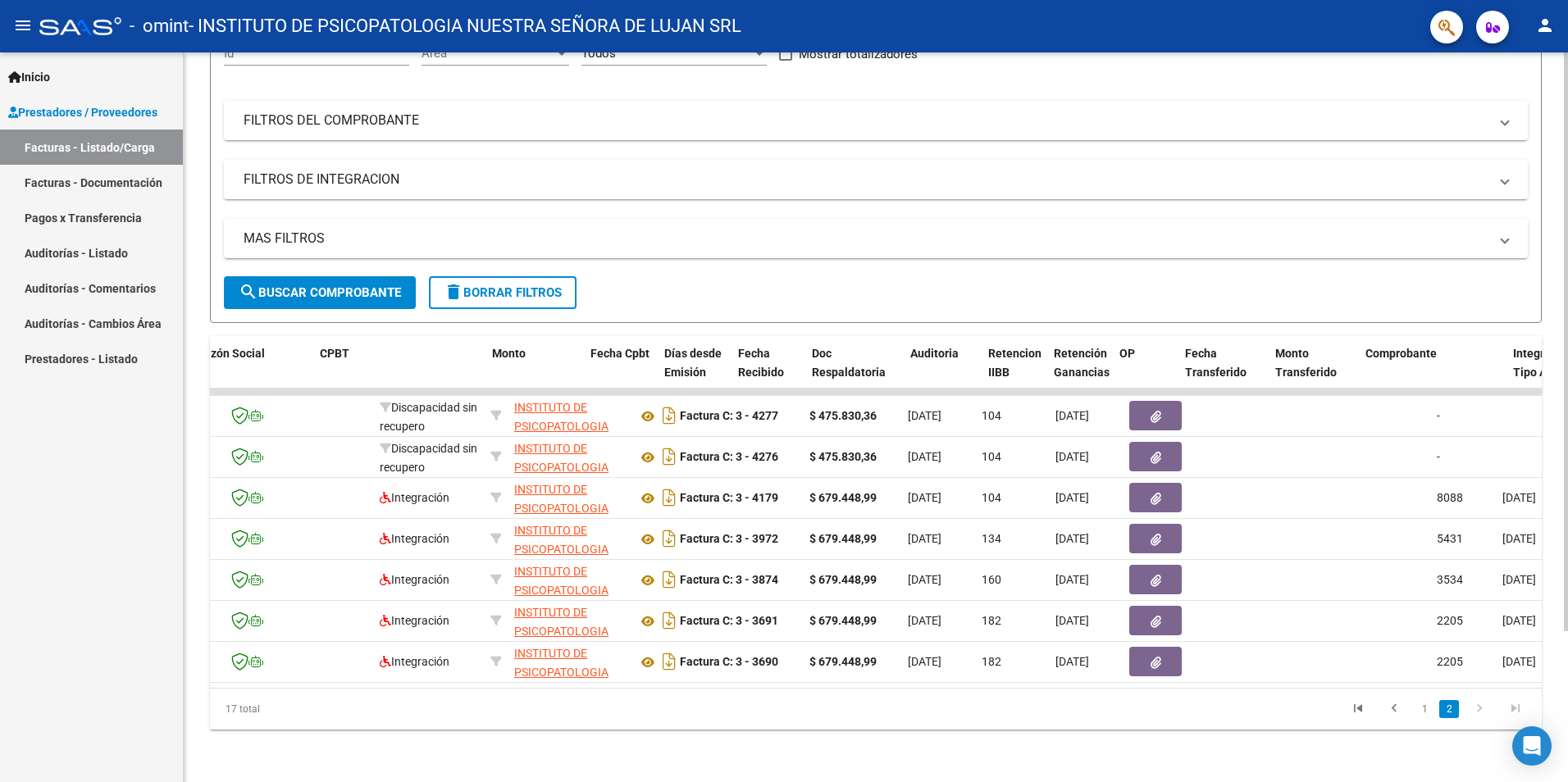
scroll to position [0, 496]
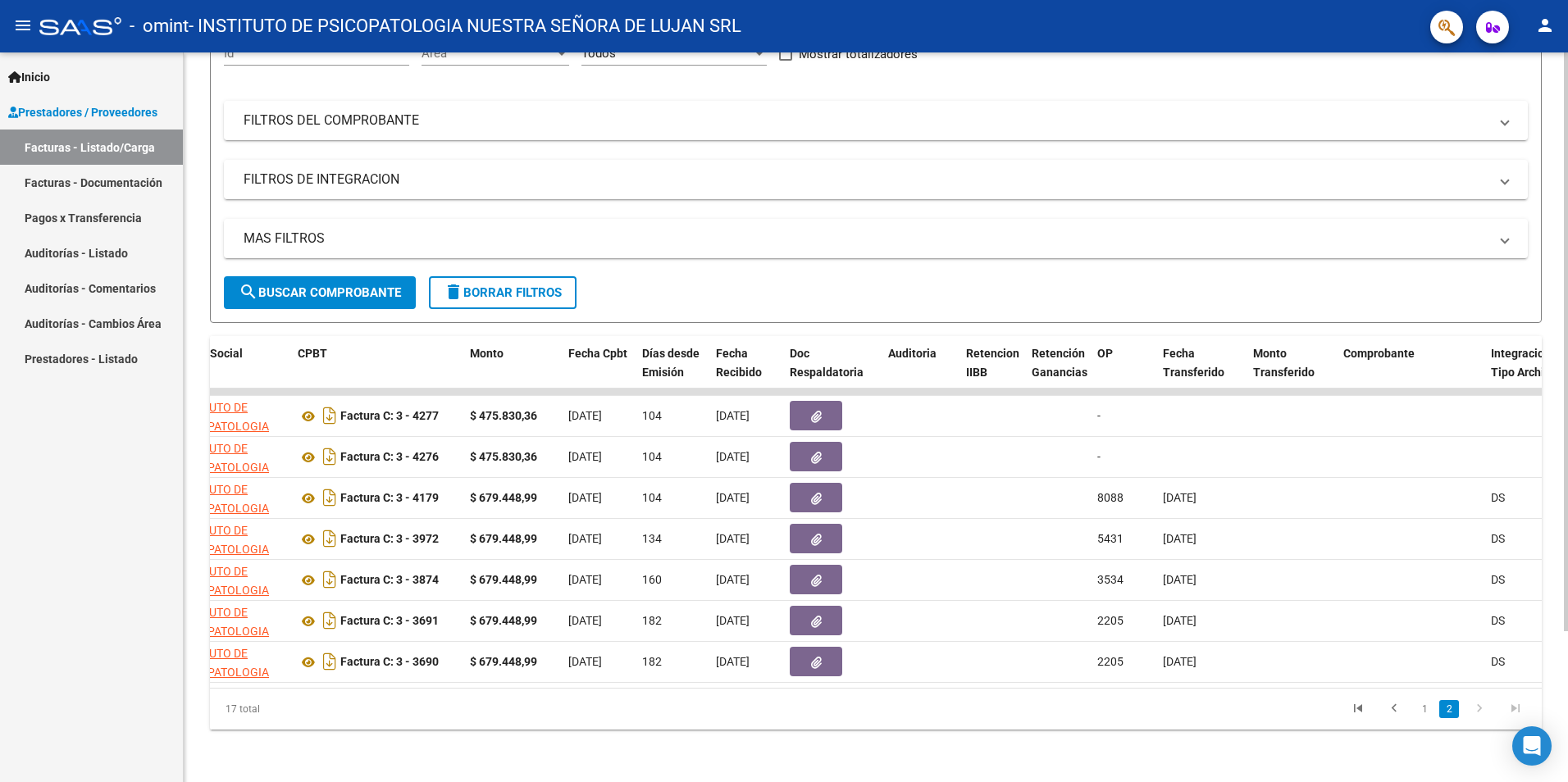
click at [1424, 708] on link "1" at bounding box center [1424, 708] width 20 height 18
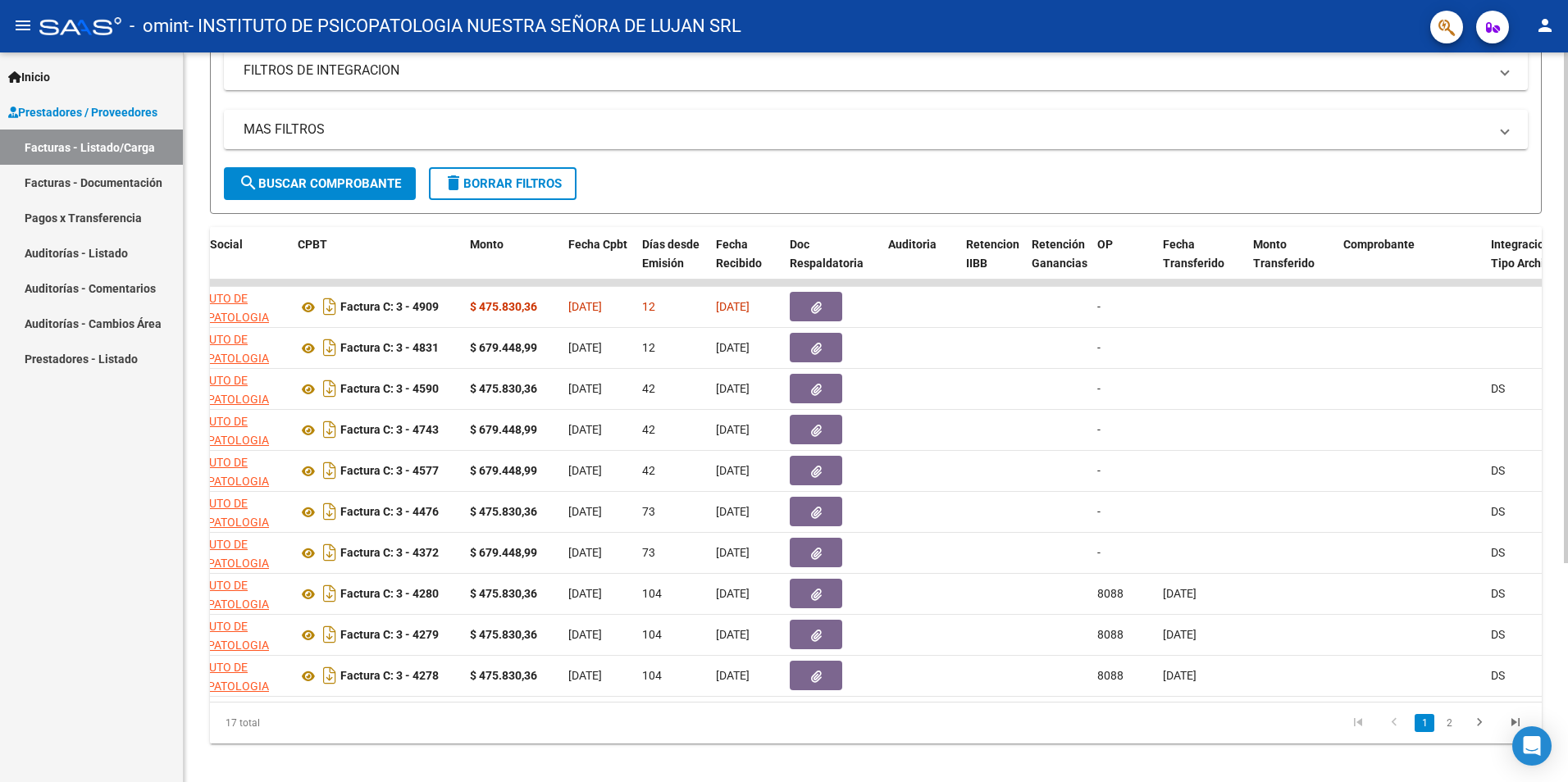
scroll to position [313, 0]
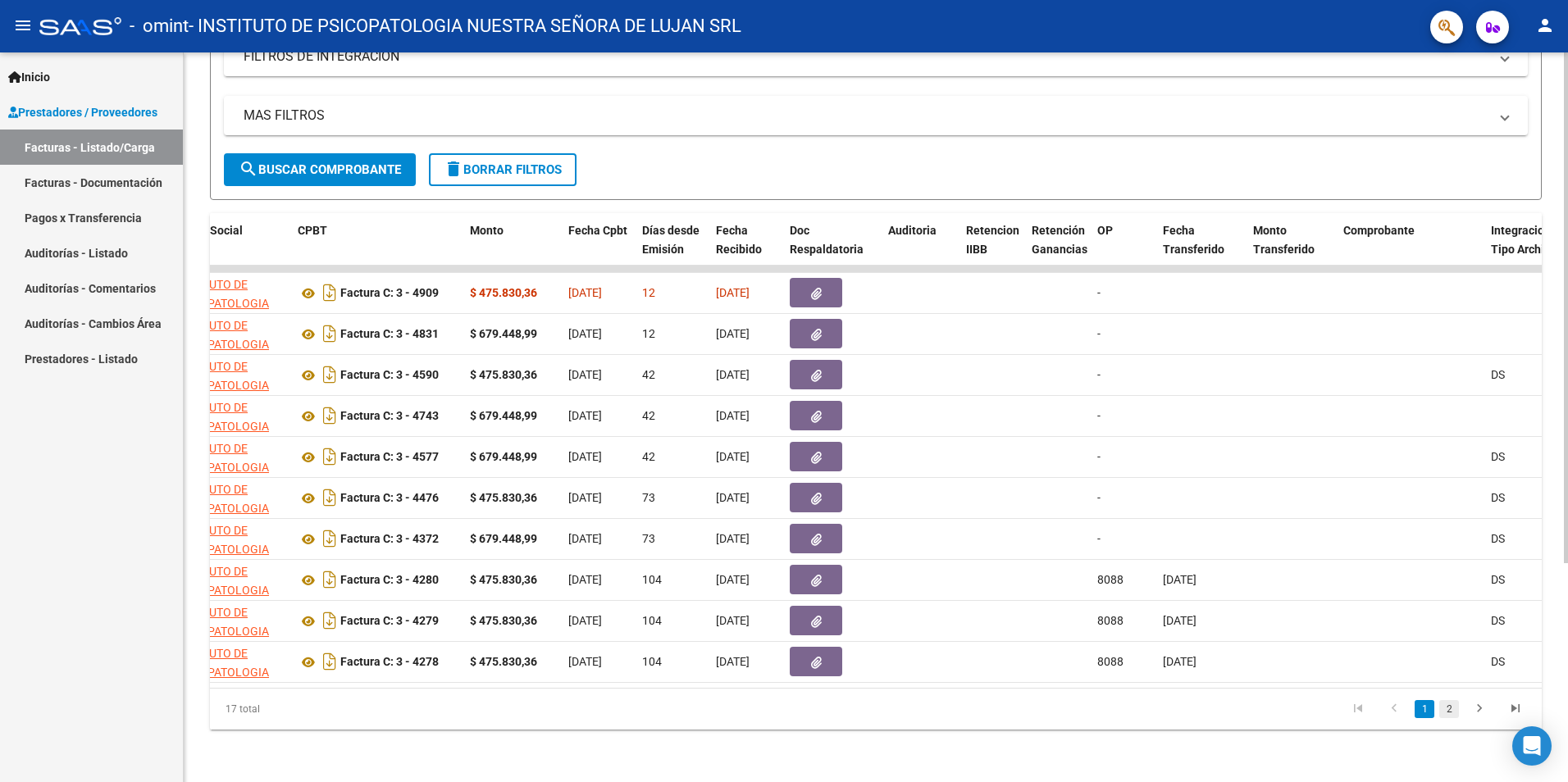
click at [1450, 709] on link "2" at bounding box center [1449, 708] width 20 height 18
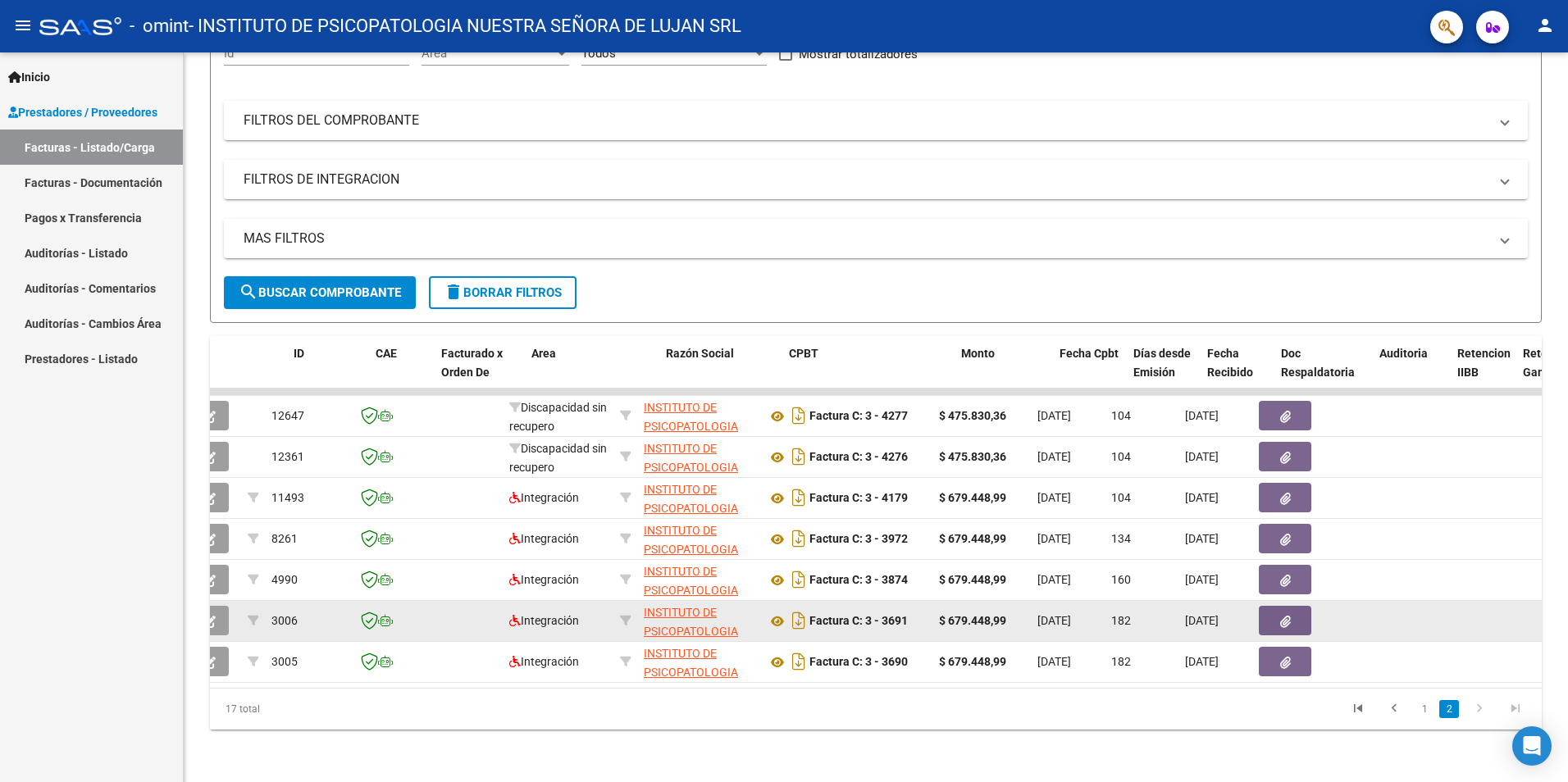
scroll to position [0, 3]
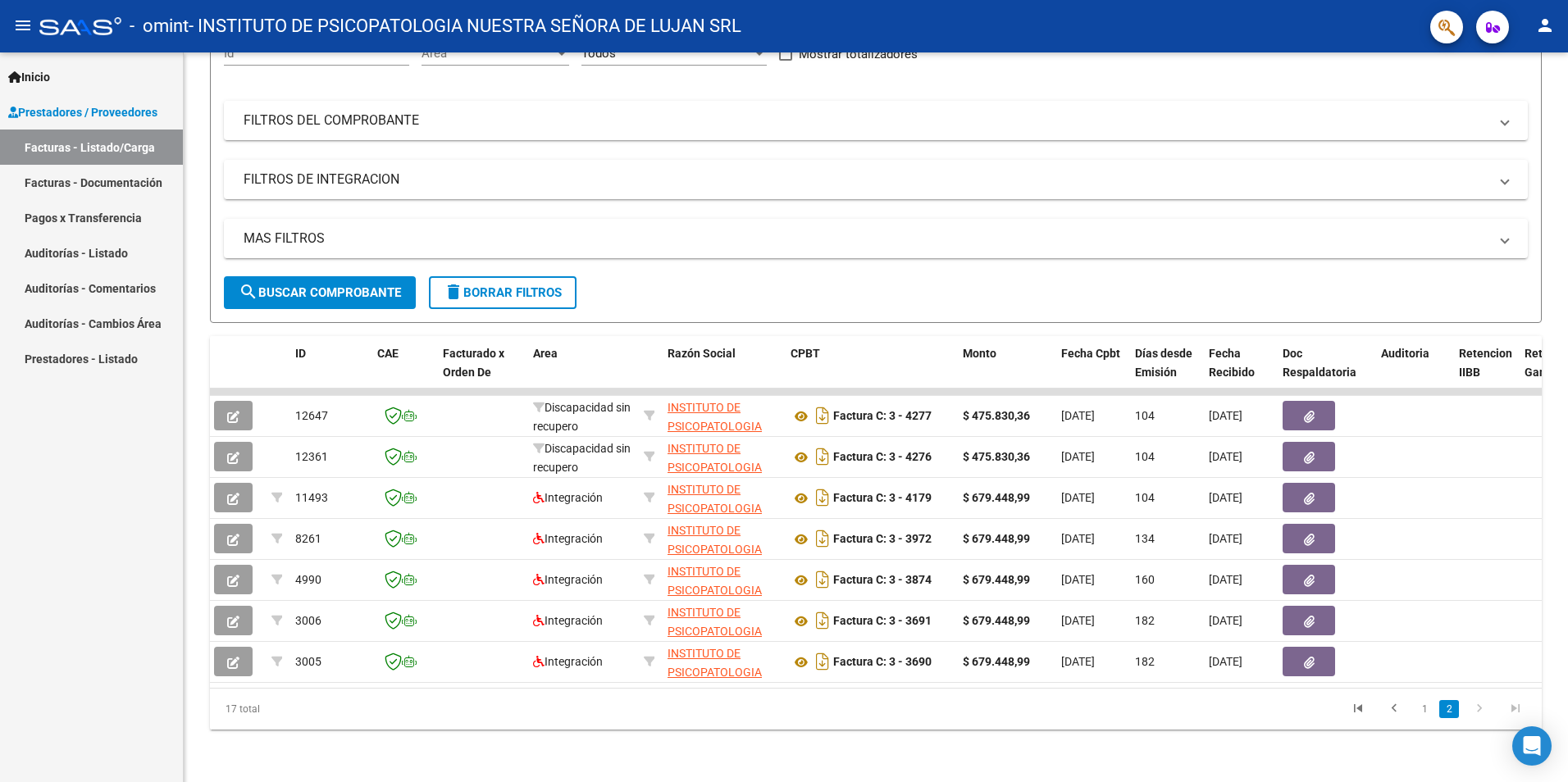
click at [1428, 713] on link "1" at bounding box center [1424, 708] width 20 height 18
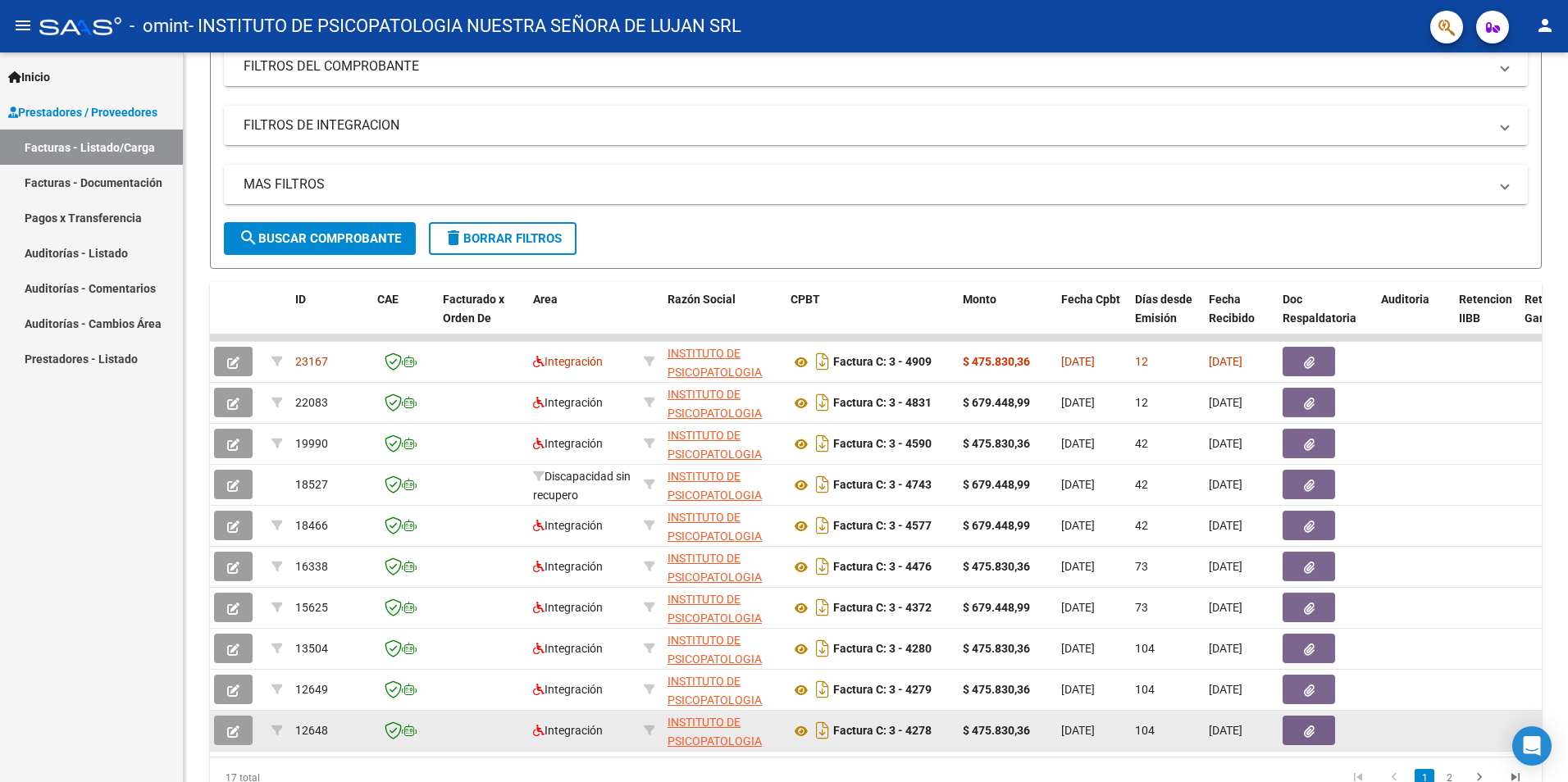
scroll to position [272, 0]
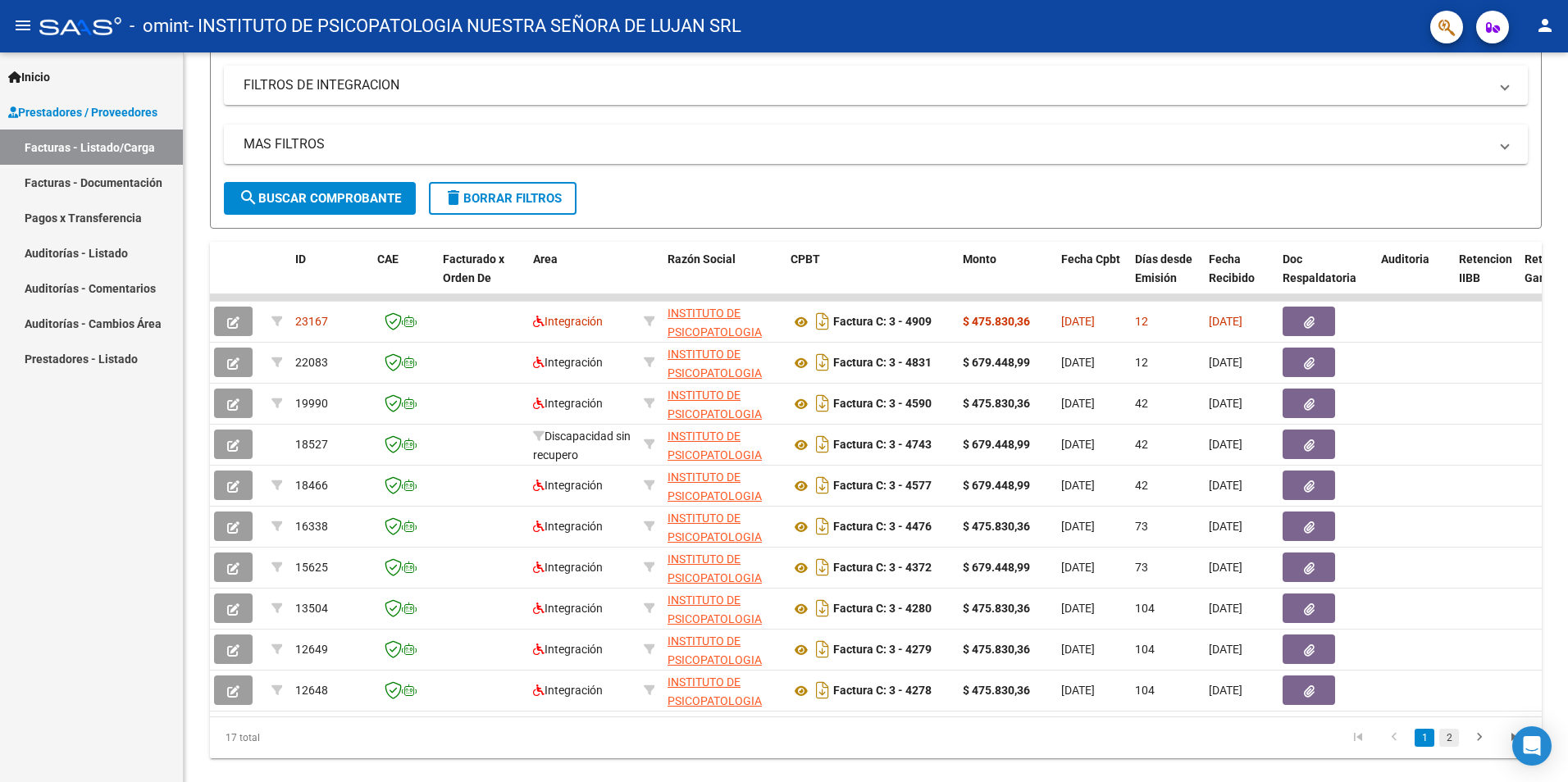
click at [1453, 747] on link "2" at bounding box center [1449, 738] width 20 height 18
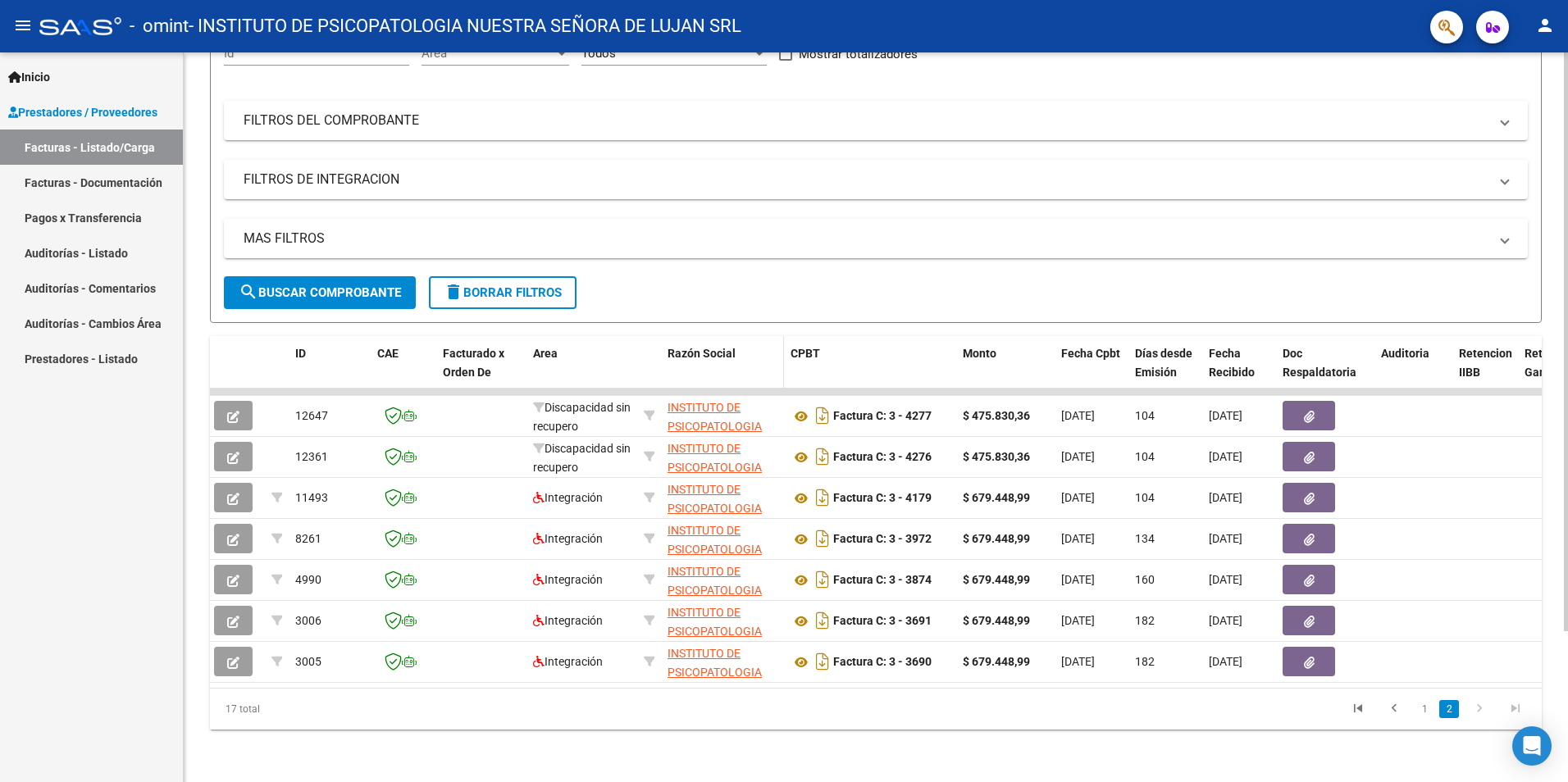
scroll to position [190, 0]
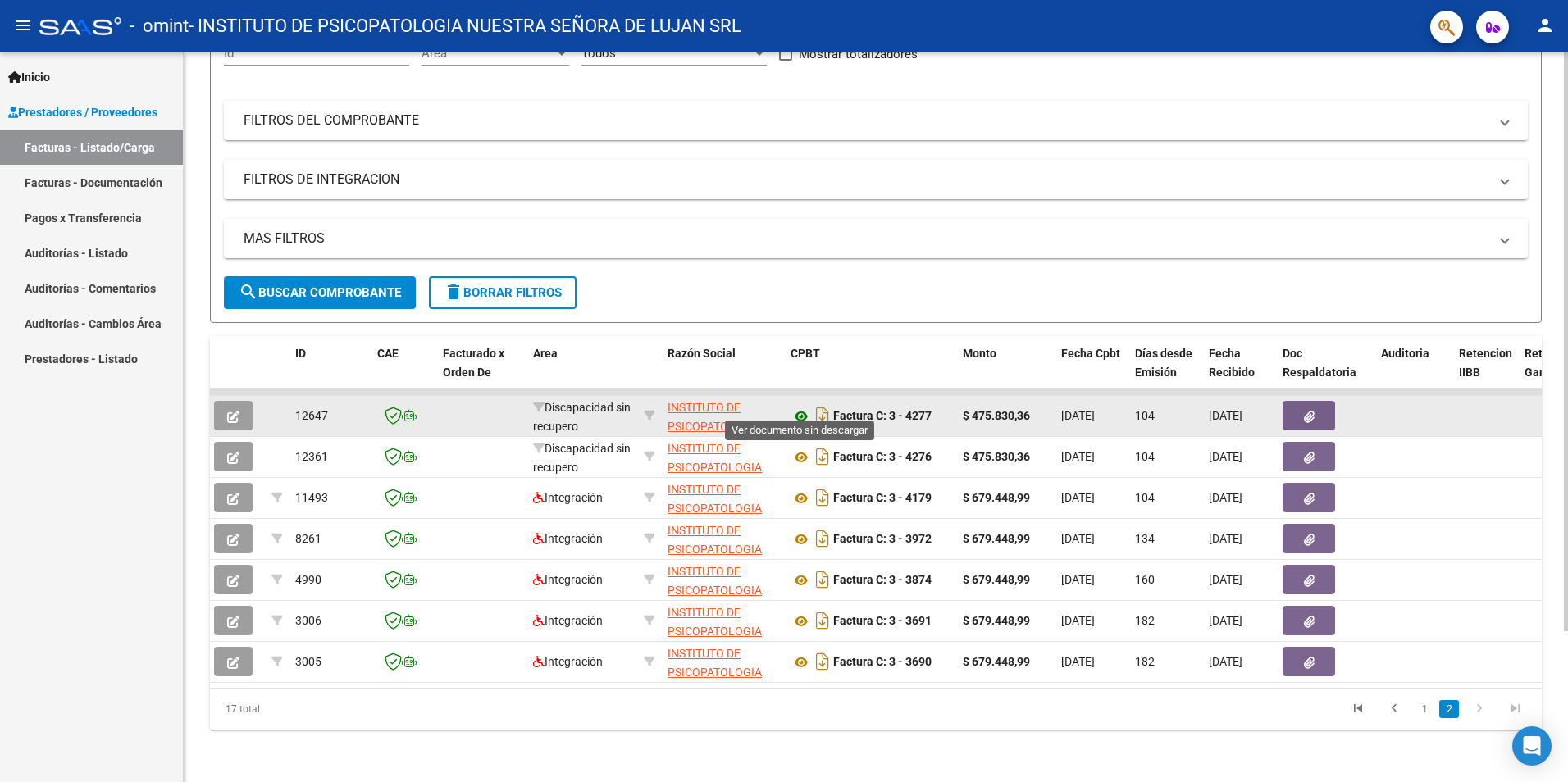
click at [801, 407] on icon at bounding box center [801, 416] width 21 height 20
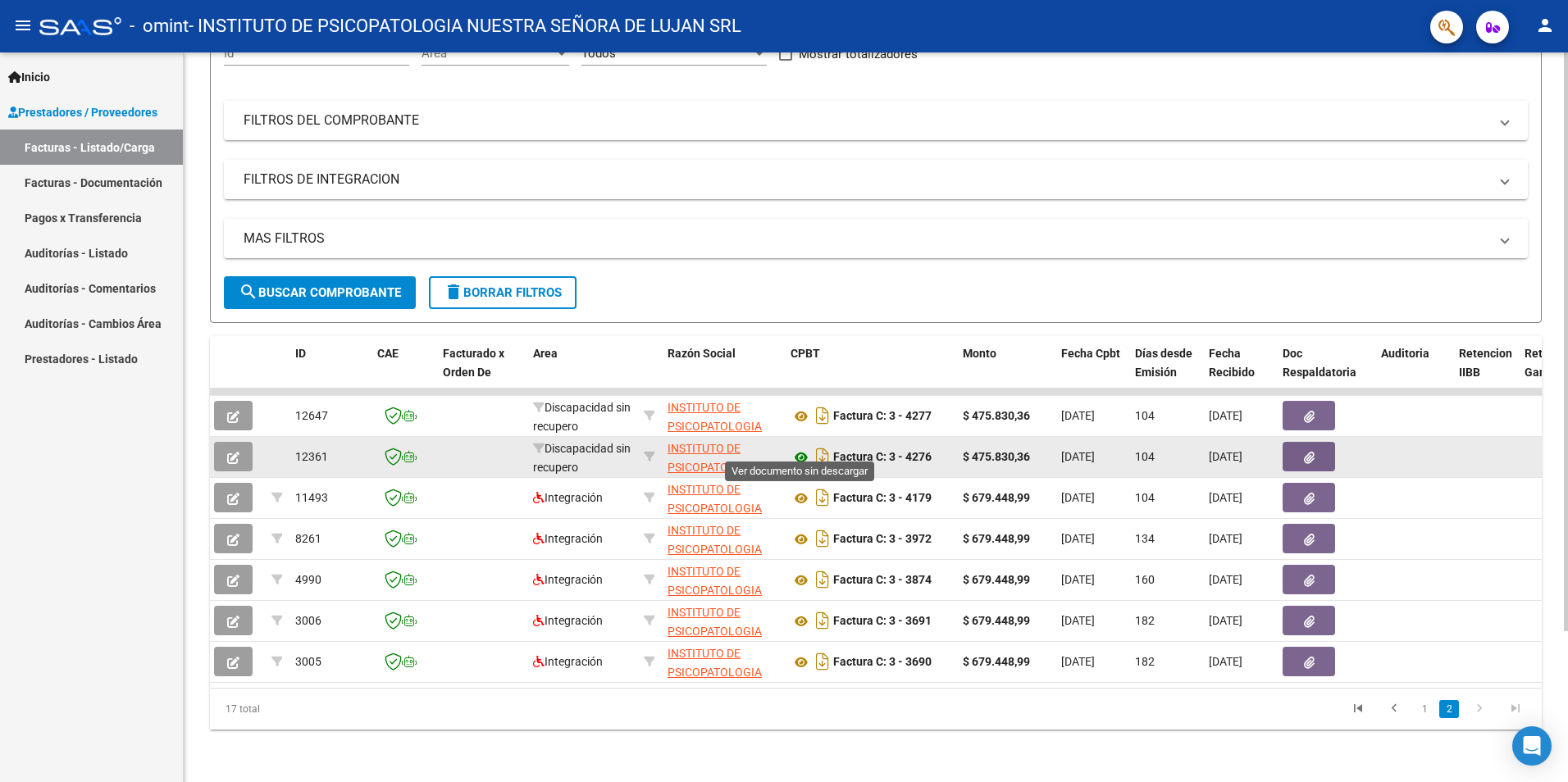
click at [798, 447] on icon at bounding box center [801, 457] width 21 height 20
